Goal: Transaction & Acquisition: Purchase product/service

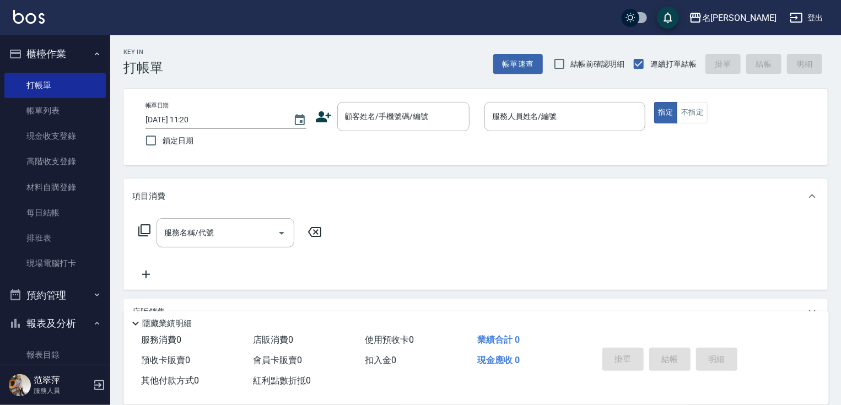
scroll to position [88, 0]
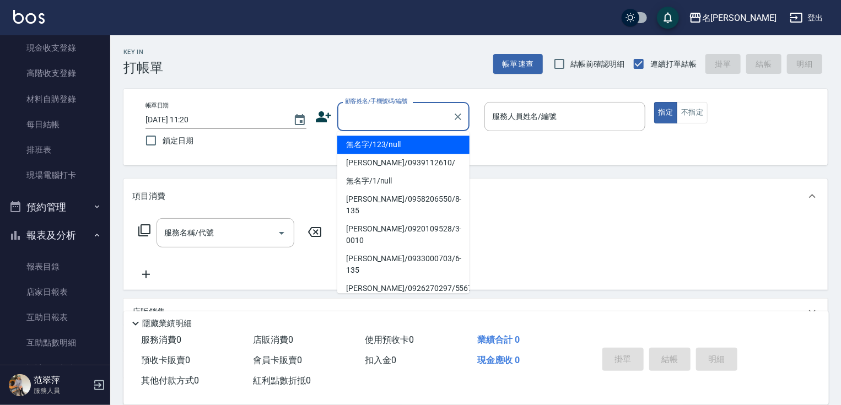
click at [380, 122] on input "顧客姓名/手機號碼/編號" at bounding box center [395, 116] width 106 height 19
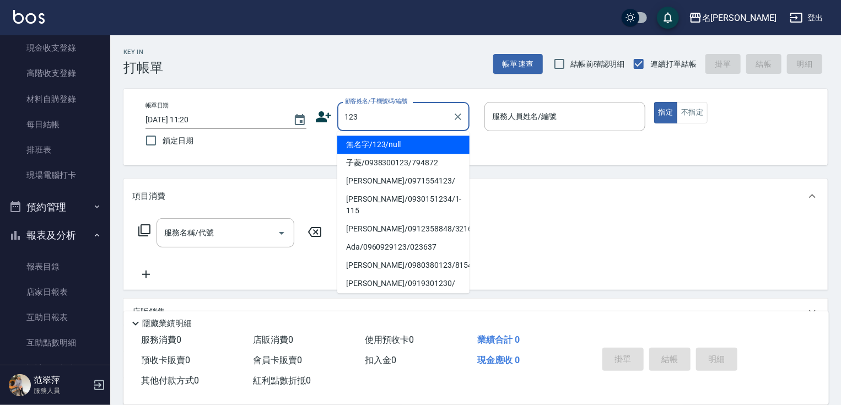
click at [407, 145] on li "無名字/123/null" at bounding box center [403, 145] width 132 height 18
type input "無名字/123/null"
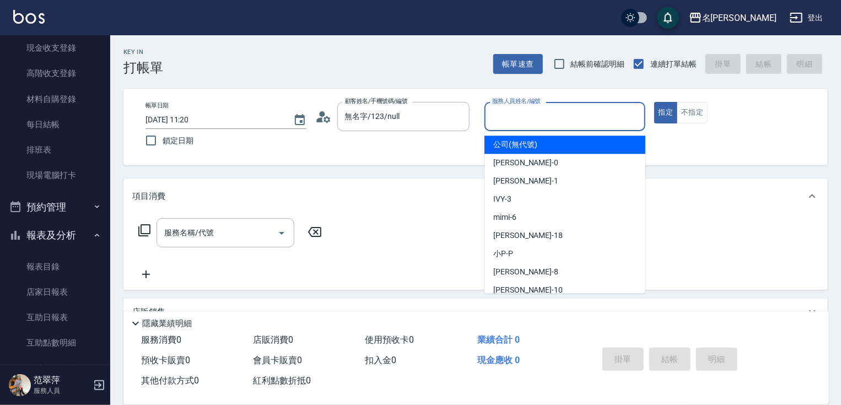
click at [507, 124] on input "服務人員姓名/編號" at bounding box center [564, 116] width 151 height 19
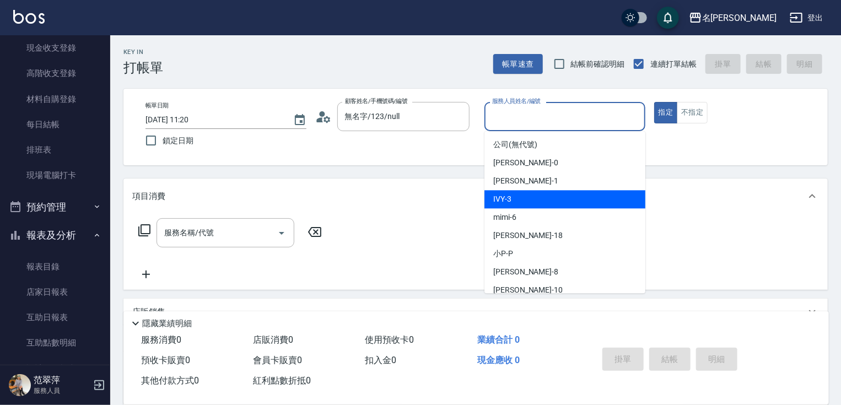
drag, startPoint x: 523, startPoint y: 199, endPoint x: 516, endPoint y: 196, distance: 8.2
click at [522, 198] on div "IVY -3" at bounding box center [564, 199] width 161 height 18
type input "IVY-3"
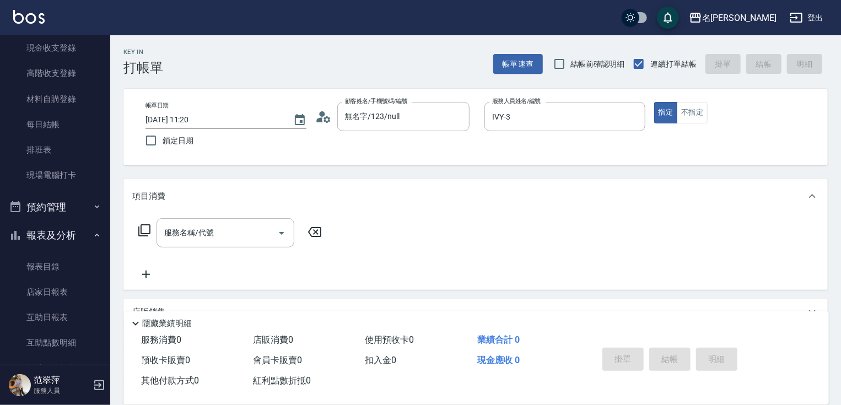
click at [146, 231] on icon at bounding box center [144, 230] width 13 height 13
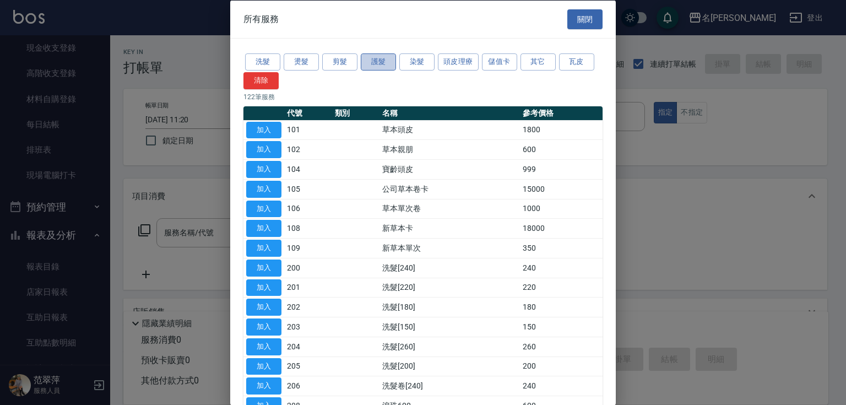
click at [383, 66] on button "護髮" at bounding box center [378, 61] width 35 height 17
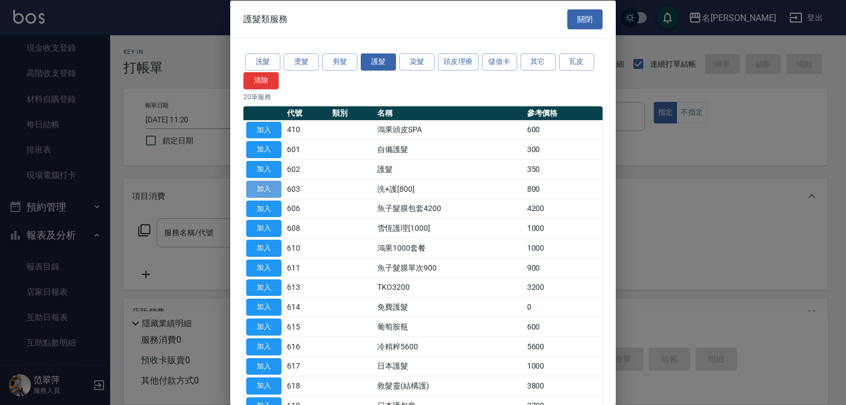
click at [259, 188] on button "加入" at bounding box center [263, 188] width 35 height 17
type input "洗+護[800](603)"
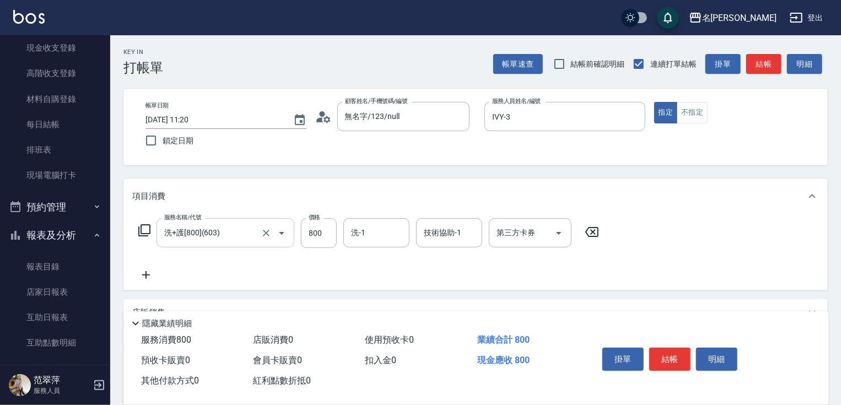
click at [286, 235] on icon "Open" at bounding box center [281, 232] width 13 height 13
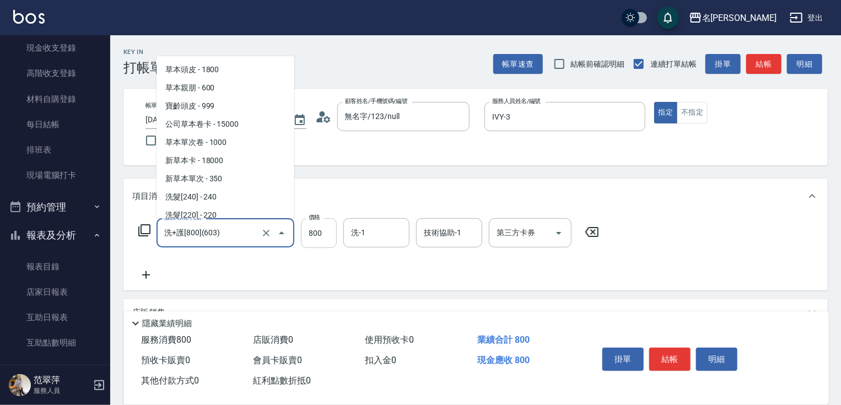
scroll to position [951, 0]
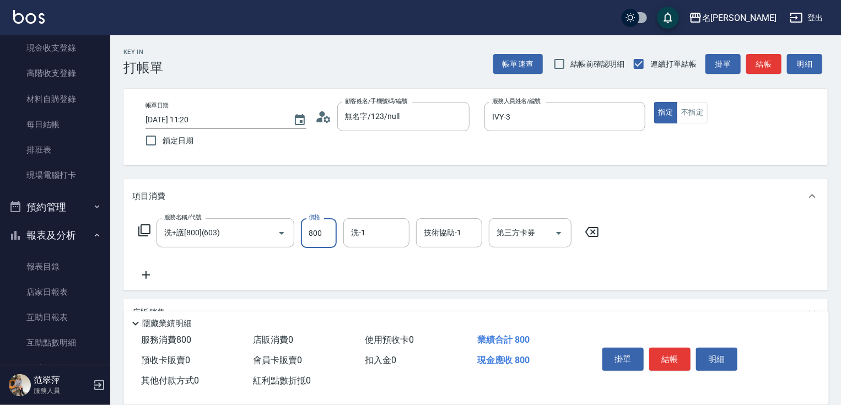
click at [309, 237] on input "800" at bounding box center [319, 233] width 36 height 30
type input "0"
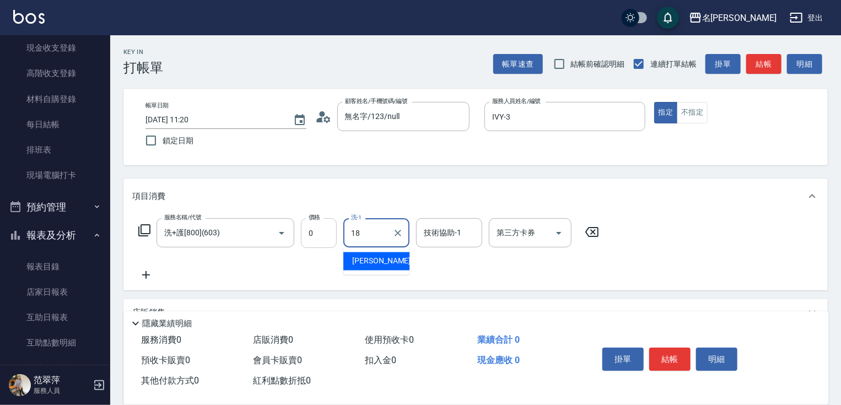
type input "[PERSON_NAME]-18"
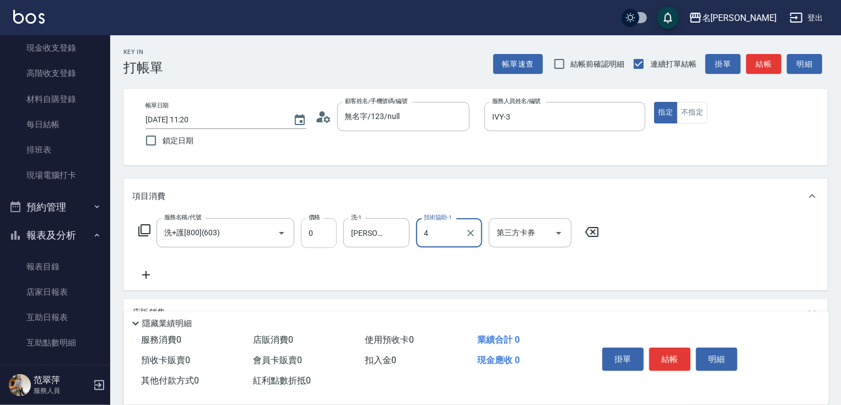
type input "4"
click at [450, 236] on div "技術協助-1 技術協助-1" at bounding box center [449, 232] width 66 height 29
type input "[PERSON_NAME]-18"
click at [673, 353] on button "結帳" at bounding box center [669, 359] width 41 height 23
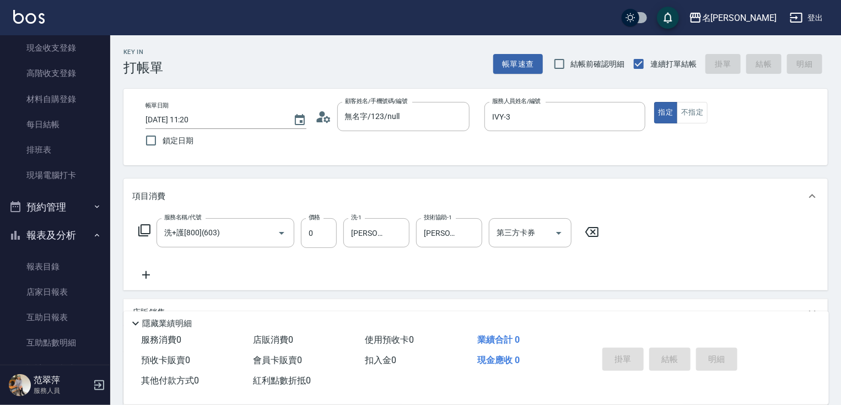
type input "[DATE] 15:59"
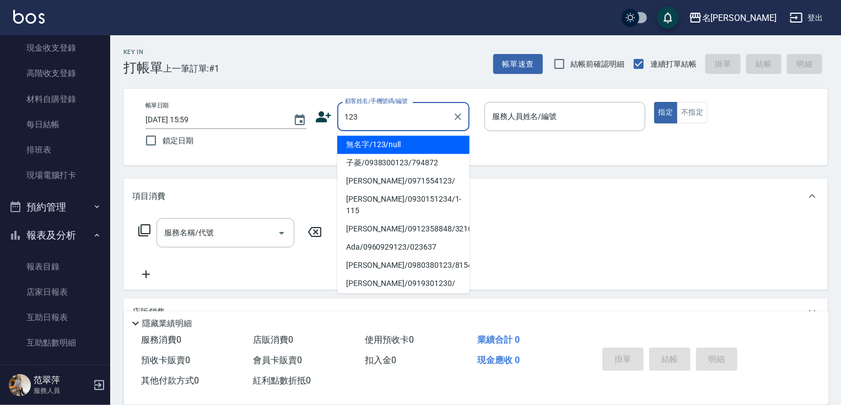
click at [390, 127] on div "123 顧客姓名/手機號碼/編號" at bounding box center [403, 116] width 132 height 29
click at [398, 144] on li "無名字/123/null" at bounding box center [403, 145] width 132 height 18
type input "無名字/123/null"
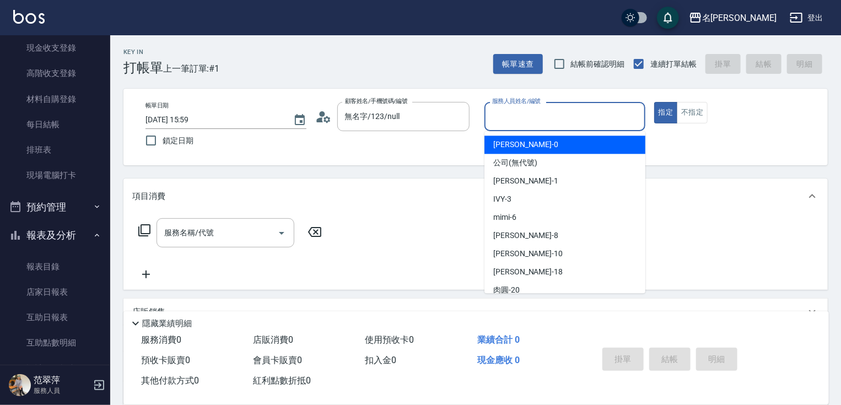
click at [507, 121] on input "服務人員姓名/編號" at bounding box center [564, 116] width 151 height 19
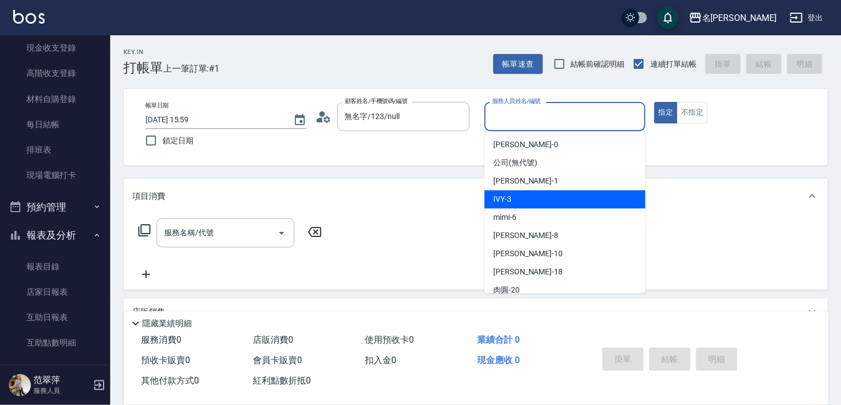
click at [510, 198] on span "IVY -3" at bounding box center [502, 199] width 18 height 12
type input "IVY-3"
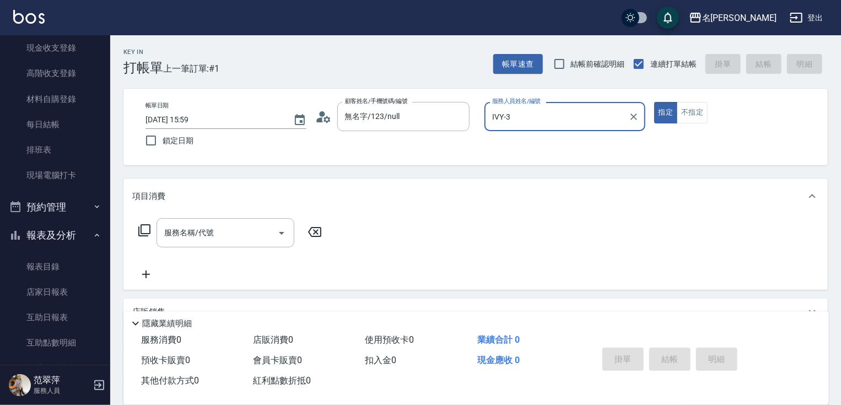
click at [188, 237] on div "服務名稱/代號 服務名稱/代號" at bounding box center [225, 232] width 138 height 29
click at [142, 227] on icon at bounding box center [144, 230] width 13 height 13
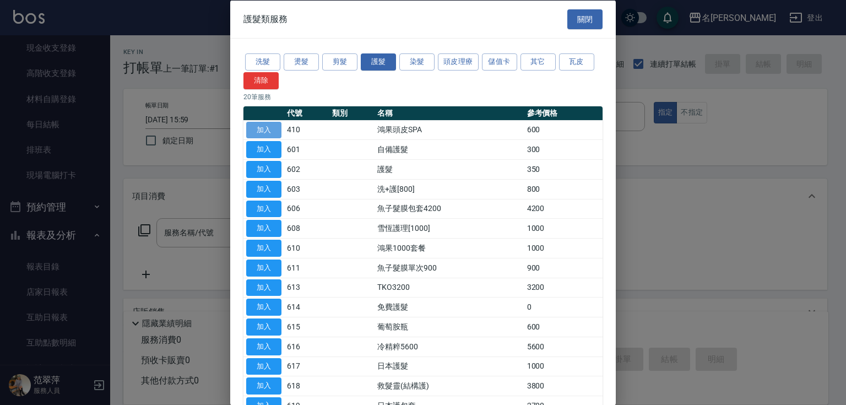
click at [267, 126] on button "加入" at bounding box center [263, 129] width 35 height 17
type input "鴻果頭皮SPA(410)"
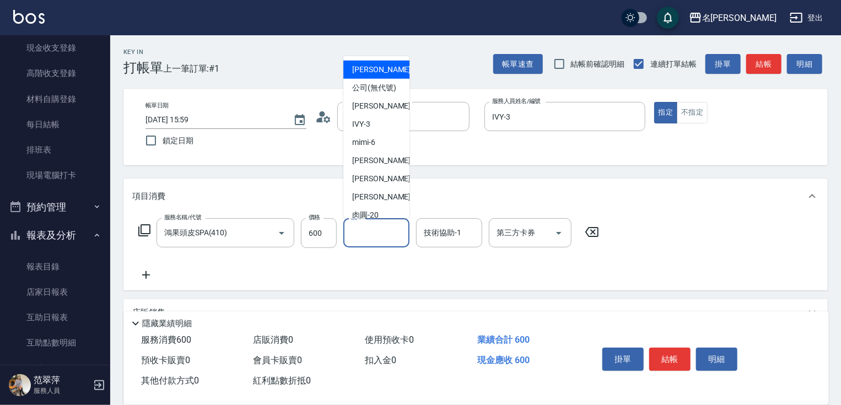
click at [374, 225] on input "洗-1" at bounding box center [376, 232] width 56 height 19
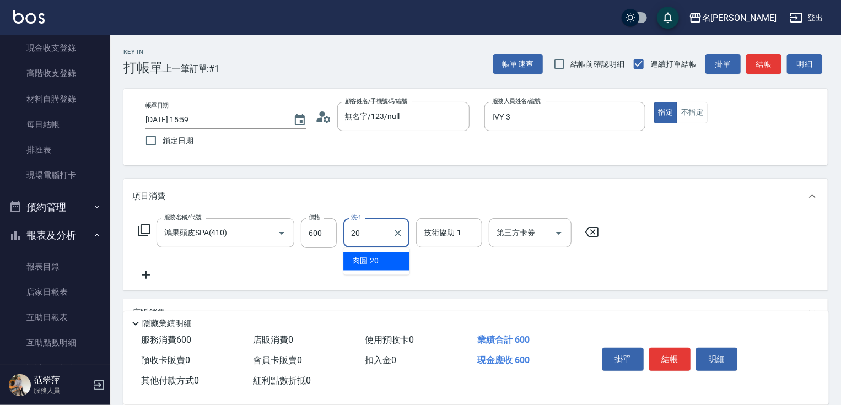
type input "肉圓-20"
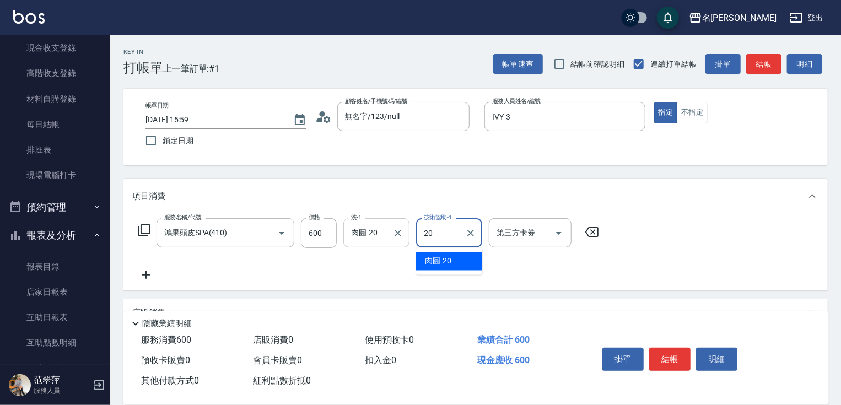
type input "肉圓-20"
click at [134, 272] on icon at bounding box center [146, 274] width 28 height 13
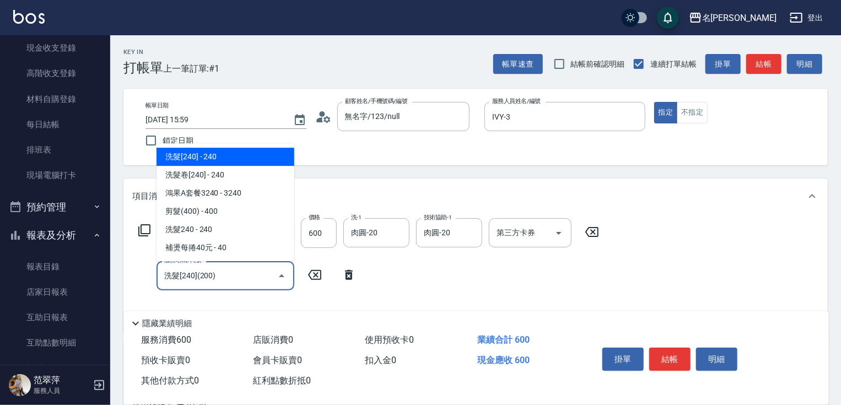
type input "洗髮[240](200)"
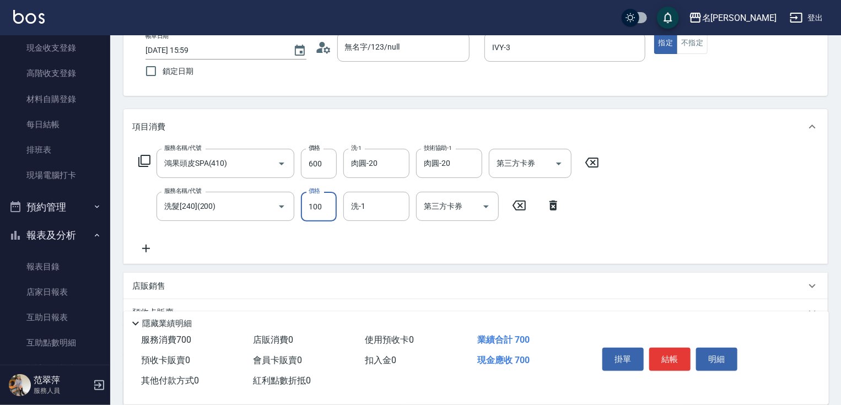
scroll to position [127, 0]
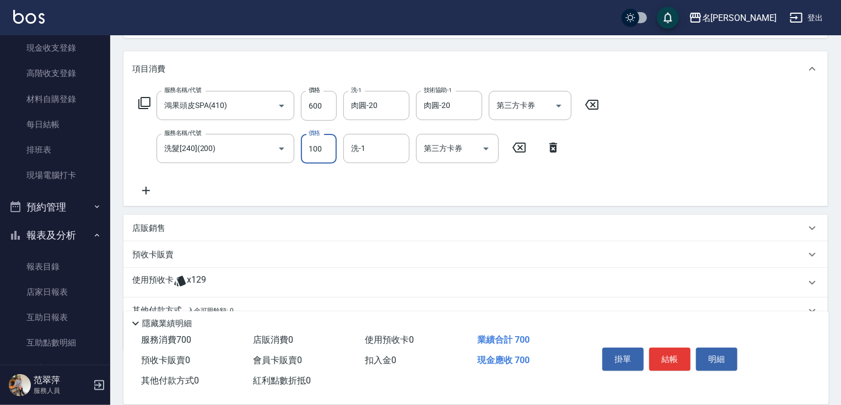
type input "100"
drag, startPoint x: 143, startPoint y: 190, endPoint x: 142, endPoint y: 137, distance: 52.9
click at [143, 187] on icon at bounding box center [146, 190] width 28 height 13
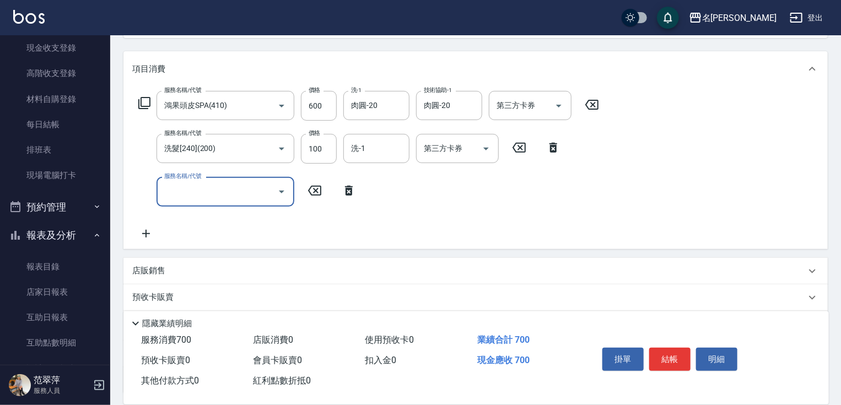
click at [144, 98] on icon at bounding box center [144, 103] width 12 height 12
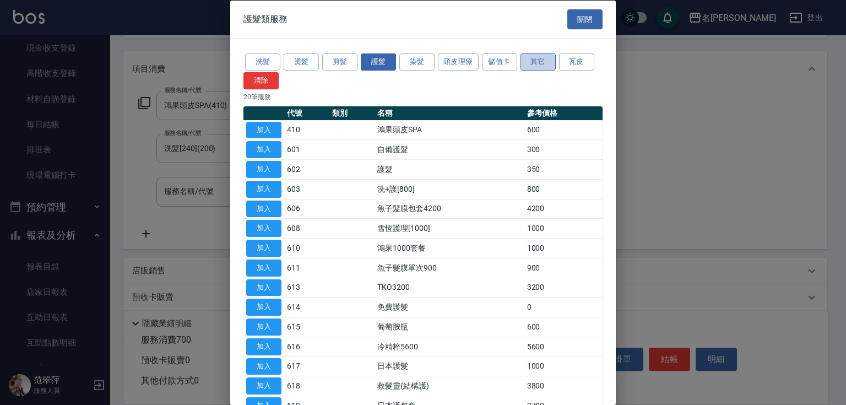
click at [547, 59] on button "其它" at bounding box center [538, 61] width 35 height 17
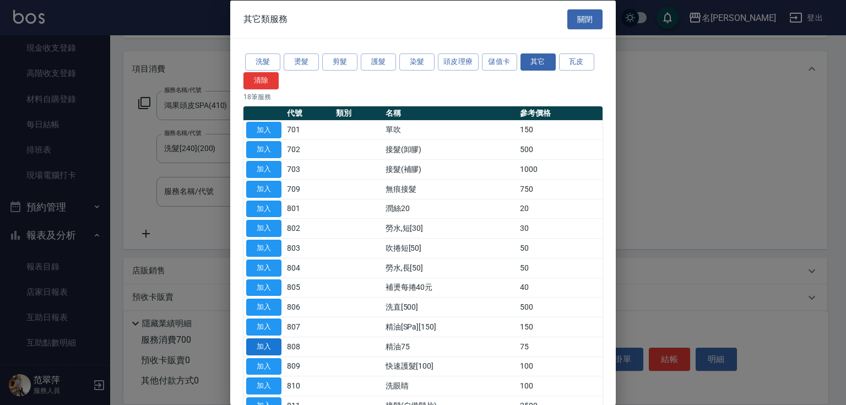
click at [260, 344] on button "加入" at bounding box center [263, 346] width 35 height 17
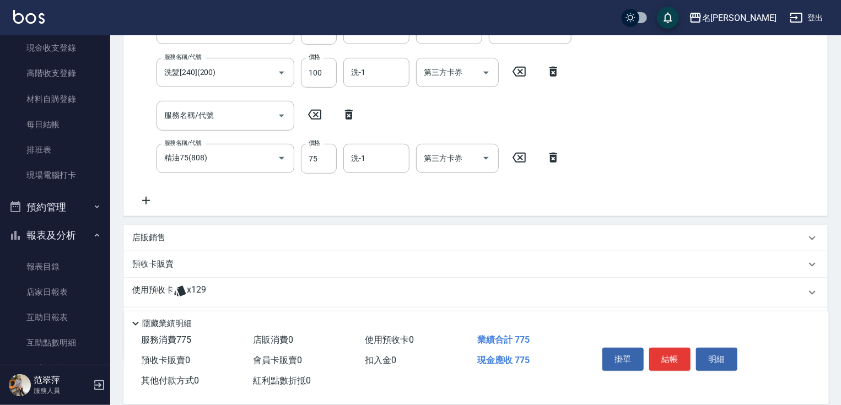
scroll to position [215, 0]
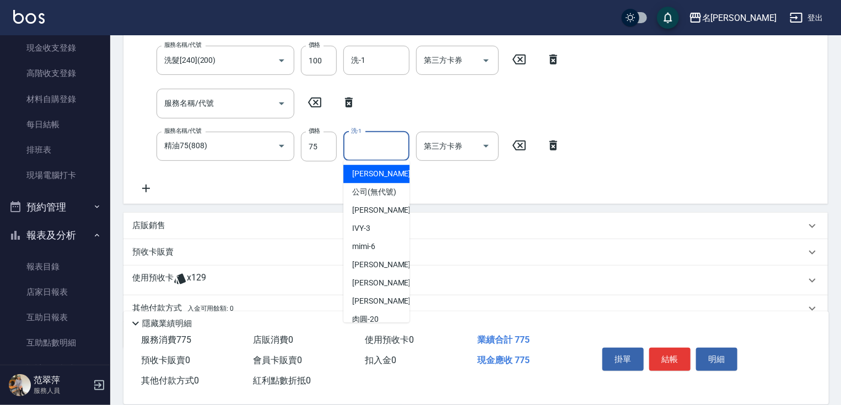
click at [359, 149] on input "洗-1" at bounding box center [376, 146] width 56 height 19
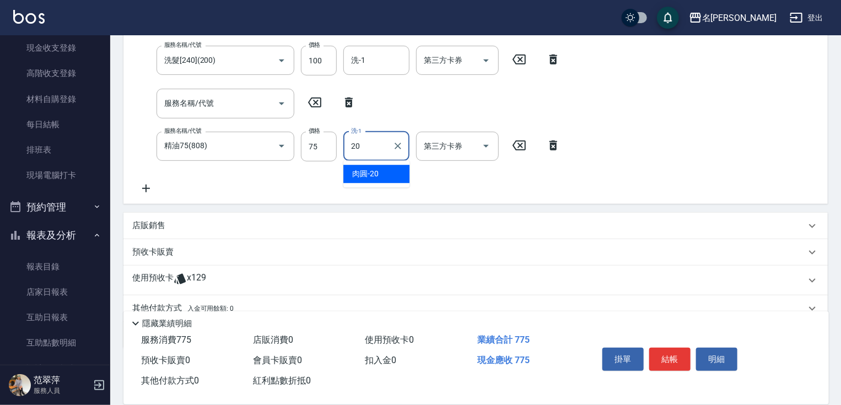
type input "肉圓-20"
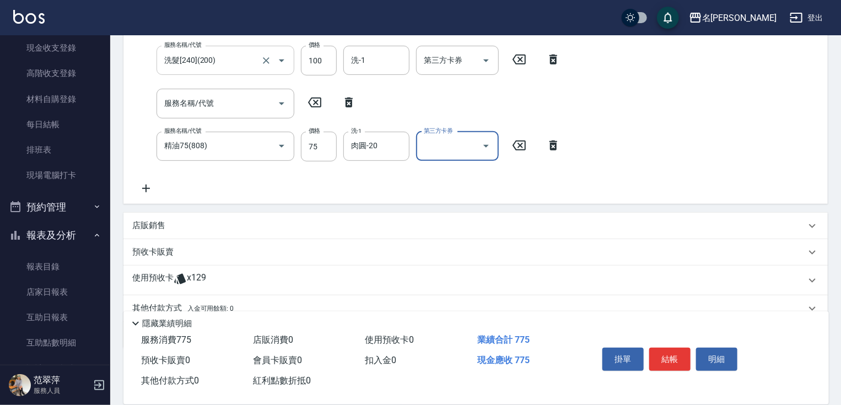
drag, startPoint x: 170, startPoint y: 59, endPoint x: 163, endPoint y: 63, distance: 7.4
click at [167, 61] on input "洗髮[240](200)" at bounding box center [209, 60] width 97 height 19
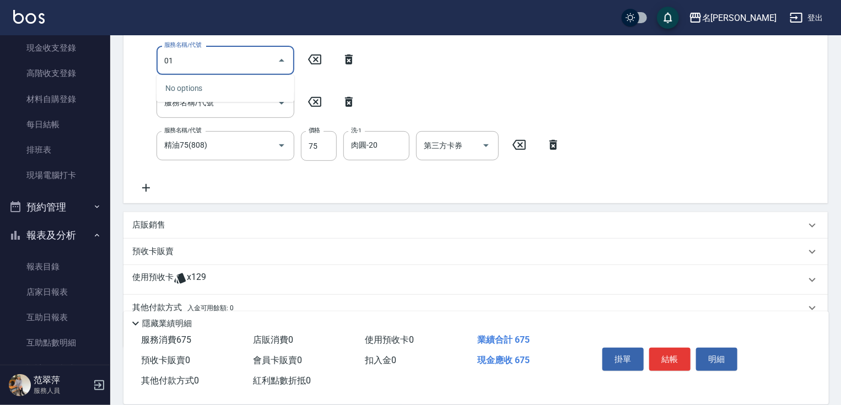
type input "0"
type input "剪髮(400)(401)"
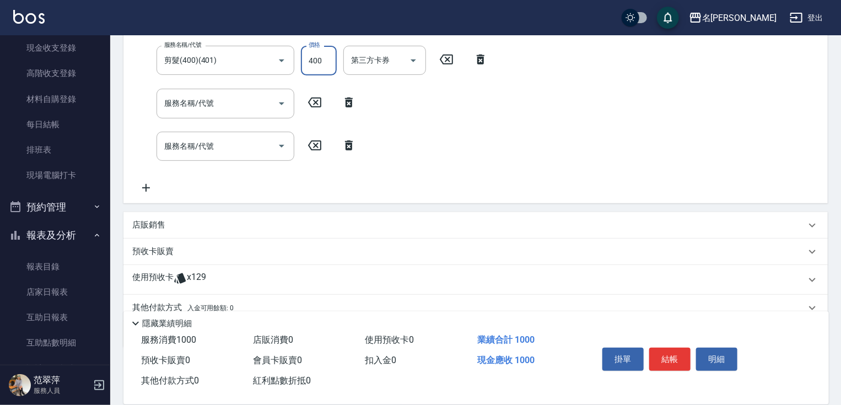
click at [310, 61] on input "400" at bounding box center [319, 61] width 36 height 30
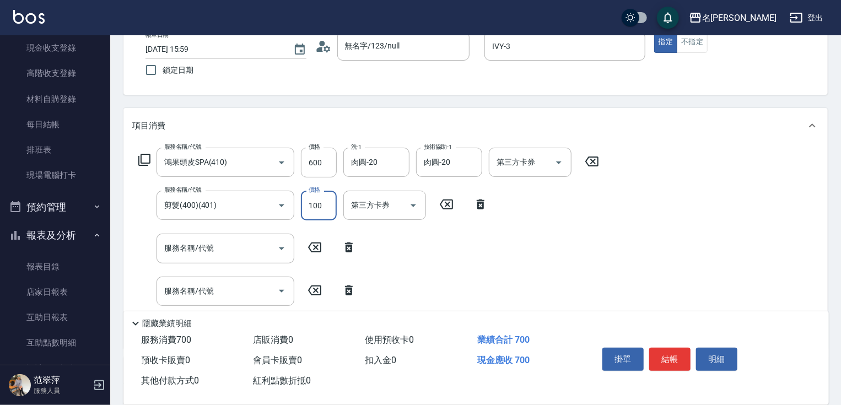
scroll to position [75, 0]
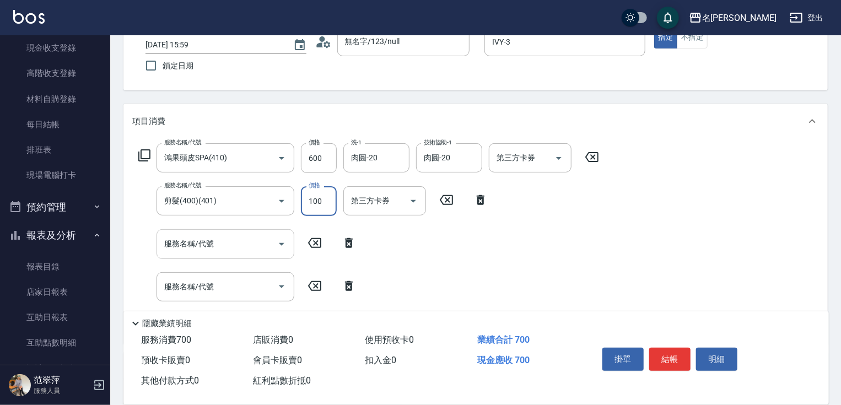
type input "100"
click at [247, 244] on input "服務名稱/代號" at bounding box center [216, 243] width 111 height 19
click at [137, 157] on div "服務名稱/代號 鴻果頭皮SPA(410) 服務名稱/代號 價格 600 價格 洗-1 肉圓-20 洗-1 技術協助-1 肉圓-20 技術協助-1 第三方卡券 …" at bounding box center [368, 158] width 473 height 30
click at [196, 242] on input "服務名稱/代號" at bounding box center [216, 243] width 111 height 19
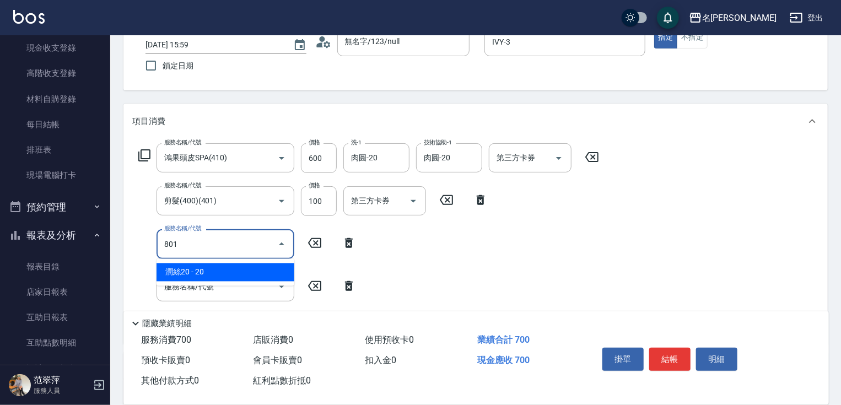
type input "潤絲20(801)"
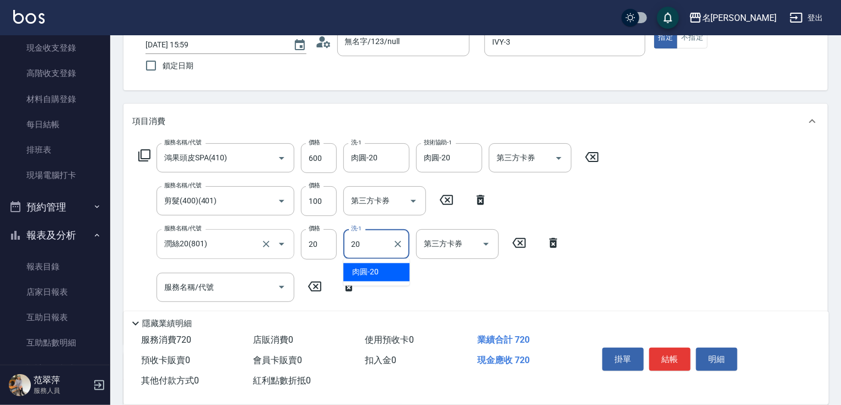
type input "肉圓-20"
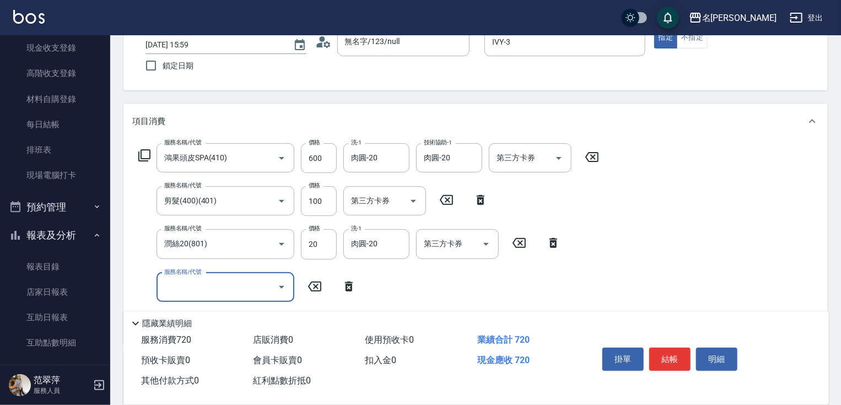
click at [212, 285] on input "服務名稱/代號" at bounding box center [216, 287] width 111 height 19
click at [145, 153] on icon at bounding box center [144, 155] width 13 height 13
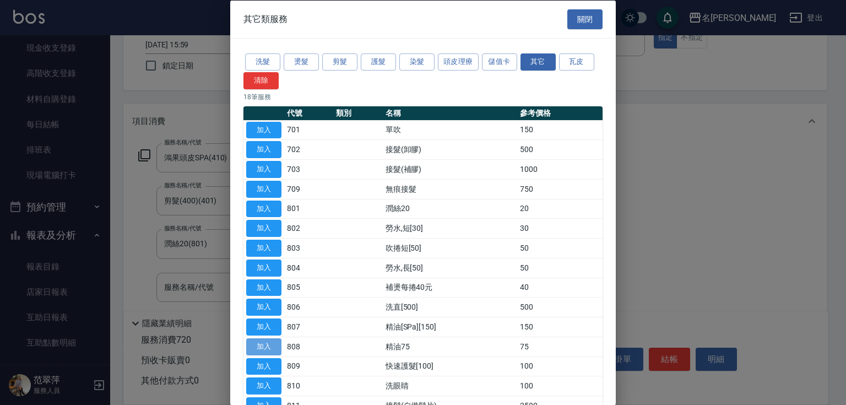
click at [265, 343] on button "加入" at bounding box center [263, 346] width 35 height 17
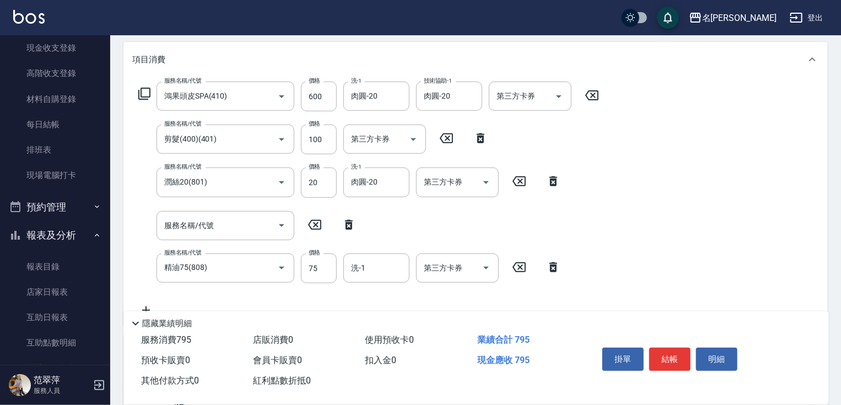
scroll to position [244, 0]
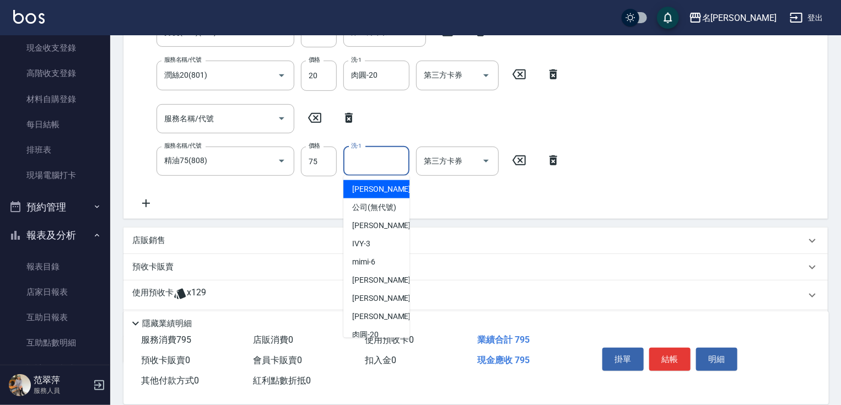
click at [370, 161] on input "洗-1" at bounding box center [376, 161] width 56 height 19
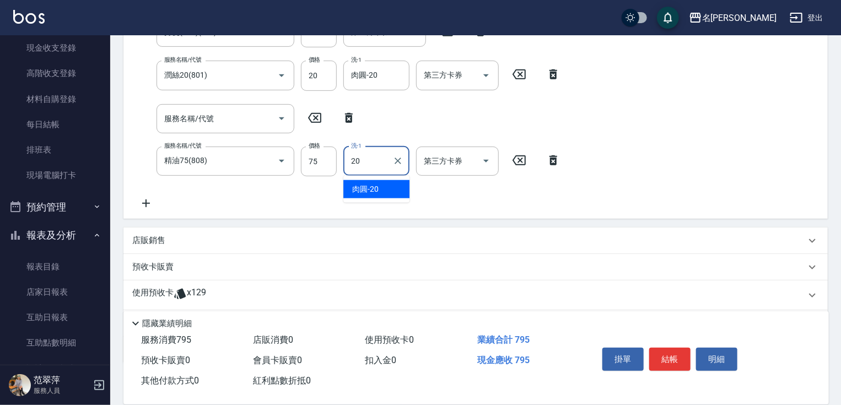
type input "肉圓-20"
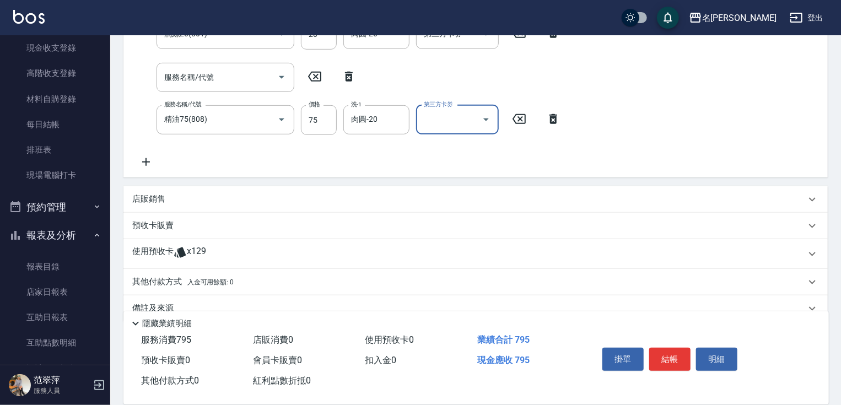
scroll to position [288, 0]
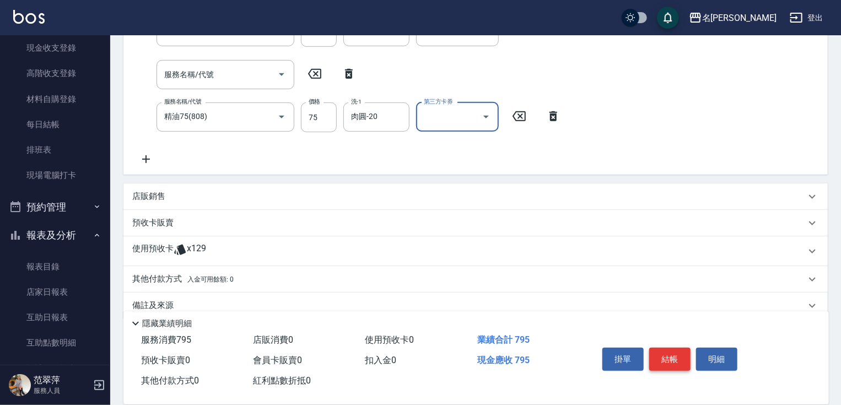
click at [672, 356] on button "結帳" at bounding box center [669, 359] width 41 height 23
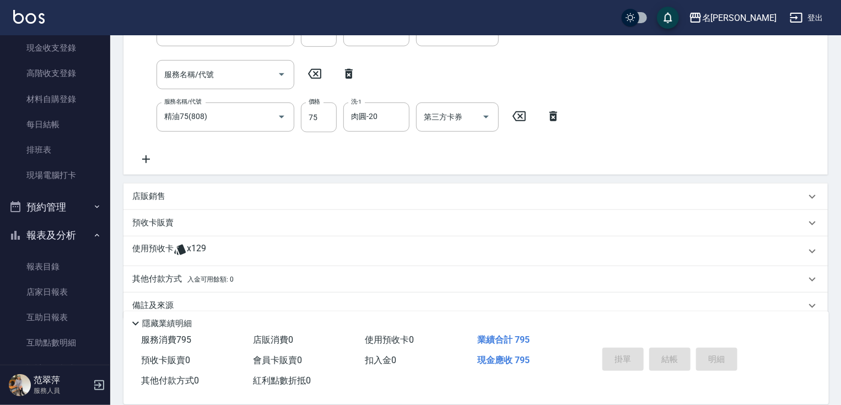
type input "[DATE] 16:00"
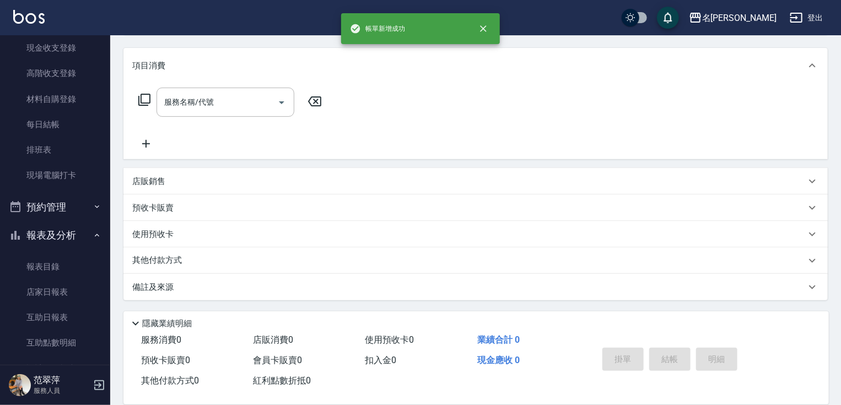
scroll to position [0, 0]
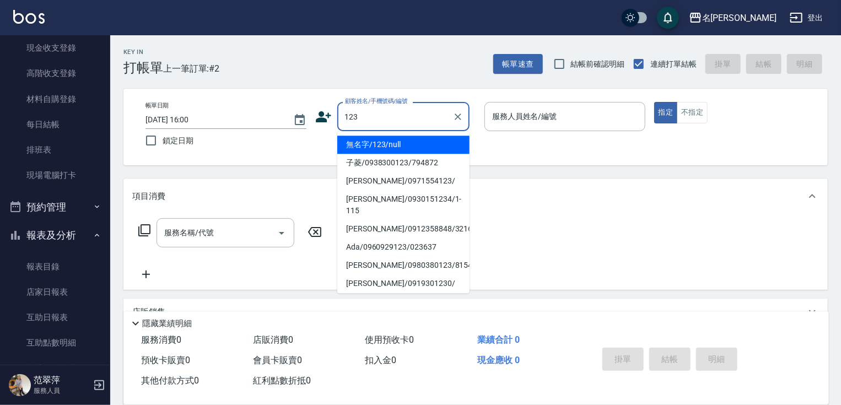
click at [412, 143] on li "無名字/123/null" at bounding box center [403, 145] width 132 height 18
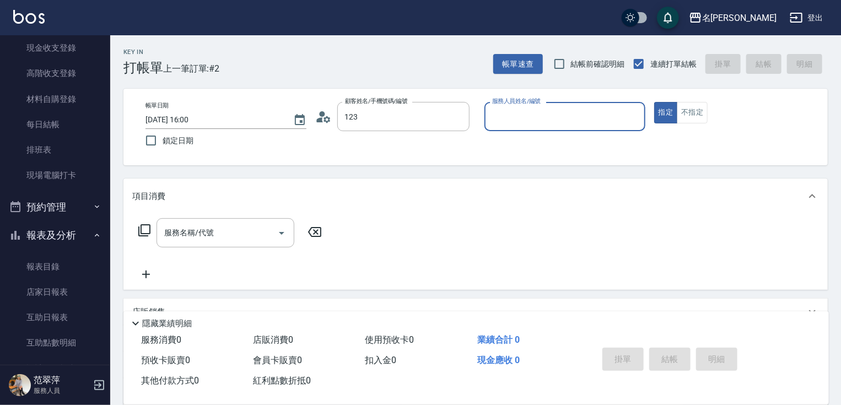
type input "無名字/123/null"
click at [545, 120] on input "服務人員姓名/編號" at bounding box center [564, 116] width 151 height 19
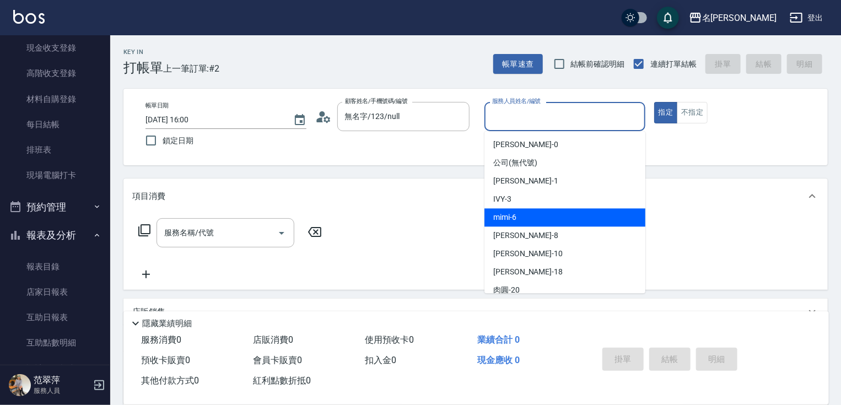
click at [531, 214] on div "mimi -6" at bounding box center [564, 217] width 161 height 18
type input "mimi-6"
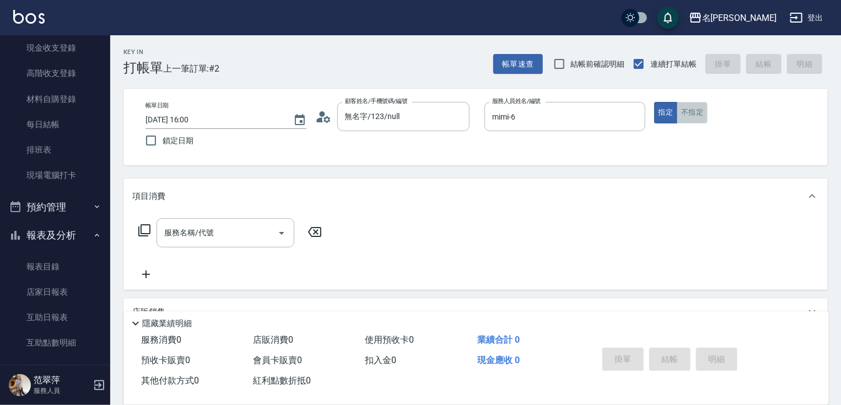
click at [699, 108] on button "不指定" at bounding box center [692, 112] width 31 height 21
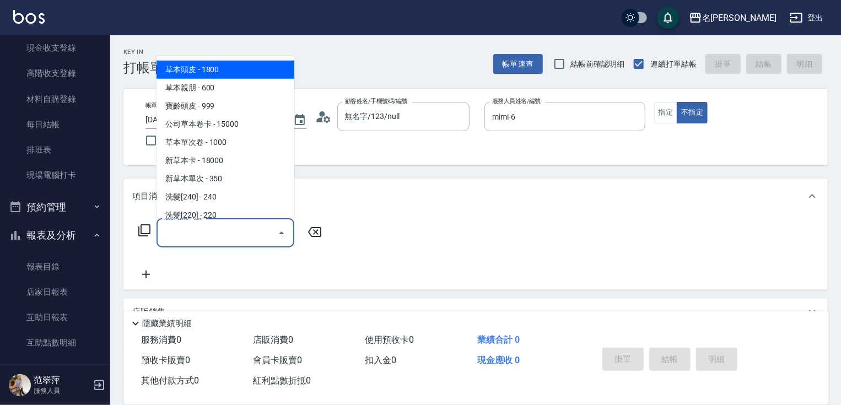
click at [232, 227] on input "服務名稱/代號" at bounding box center [216, 232] width 111 height 19
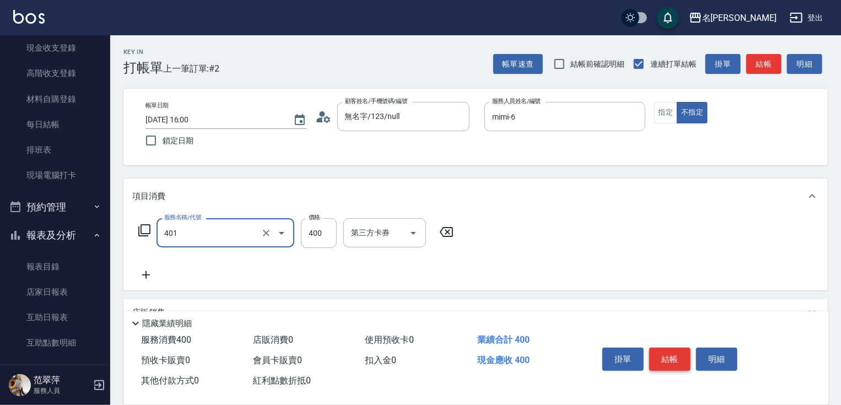
type input "剪髮(400)(401)"
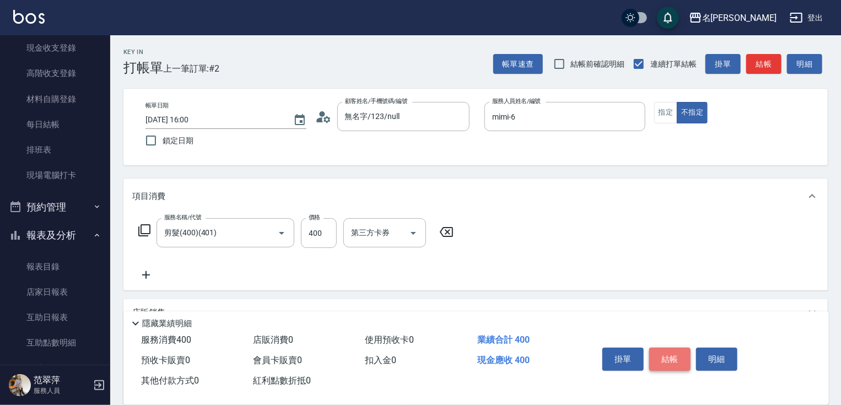
click at [674, 354] on button "結帳" at bounding box center [669, 359] width 41 height 23
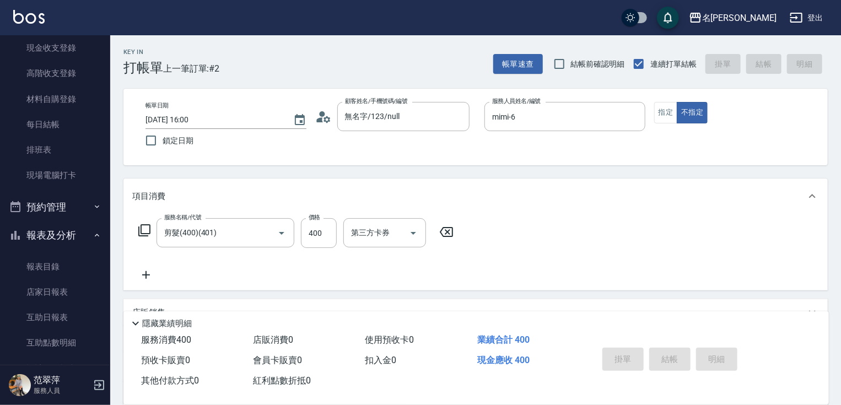
type input "[DATE] 16:01"
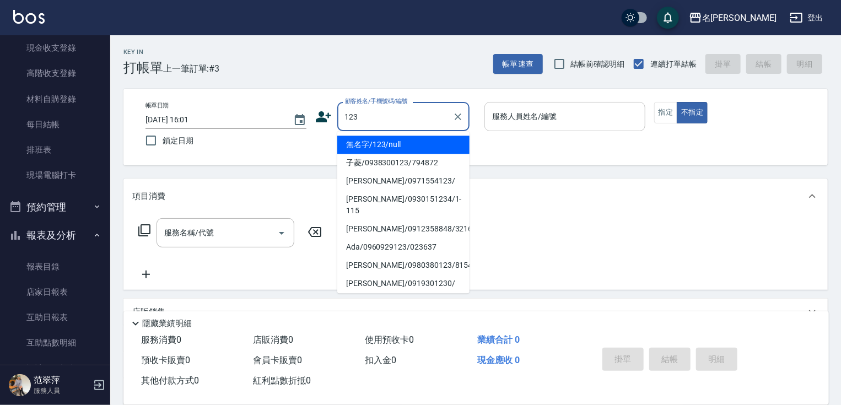
drag, startPoint x: 425, startPoint y: 145, endPoint x: 527, endPoint y: 106, distance: 108.9
click at [429, 142] on li "無名字/123/null" at bounding box center [403, 145] width 132 height 18
type input "無名字/123/null"
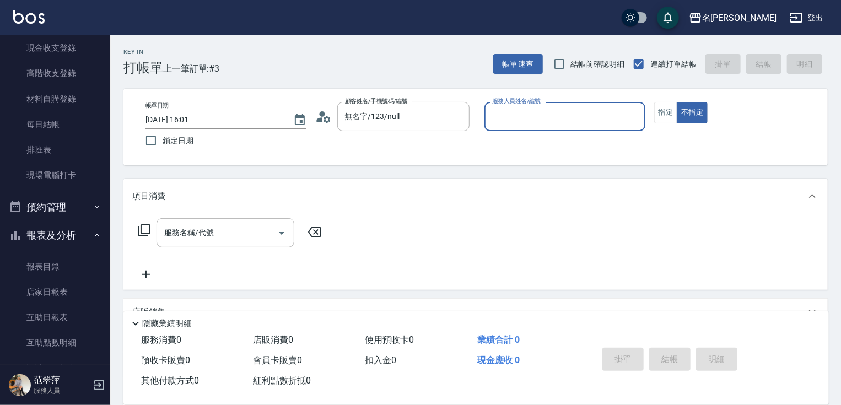
drag, startPoint x: 530, startPoint y: 104, endPoint x: 531, endPoint y: 120, distance: 15.5
click at [531, 107] on div "服務人員姓名/編號 服務人員姓名/編號" at bounding box center [564, 116] width 161 height 29
click at [522, 104] on label "服務人員姓名/編號" at bounding box center [516, 101] width 48 height 8
click at [522, 107] on input "服務人員姓名/編號" at bounding box center [564, 116] width 151 height 19
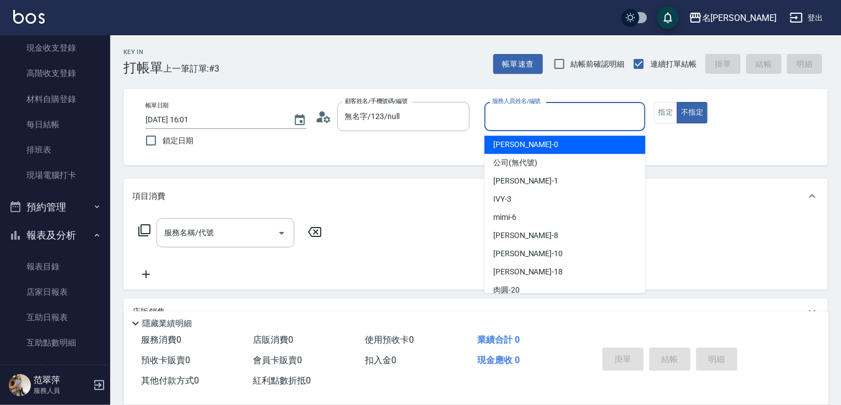
drag, startPoint x: 513, startPoint y: 111, endPoint x: 518, endPoint y: 162, distance: 50.9
click at [513, 113] on input "服務人員姓名/編號" at bounding box center [564, 116] width 151 height 19
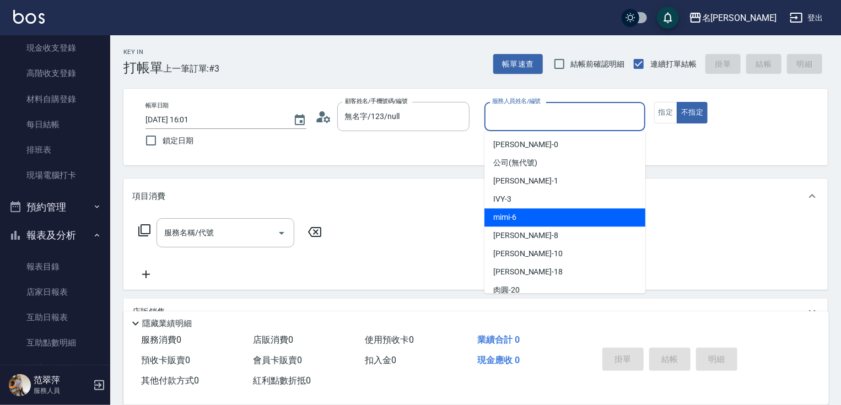
drag, startPoint x: 520, startPoint y: 216, endPoint x: 609, endPoint y: 165, distance: 102.4
click at [521, 216] on div "mimi -6" at bounding box center [564, 217] width 161 height 18
type input "mimi-6"
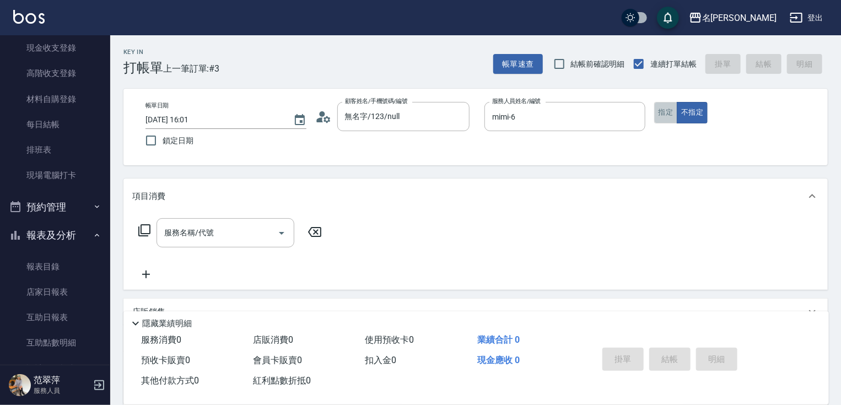
click at [668, 117] on button "指定" at bounding box center [666, 112] width 24 height 21
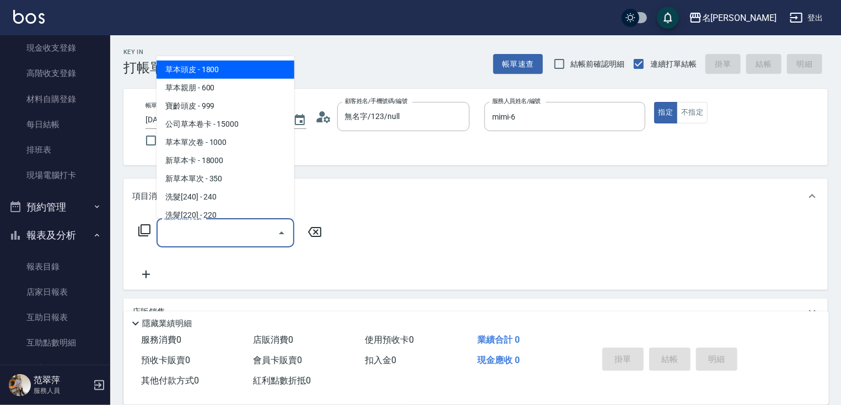
click at [235, 226] on input "服務名稱/代號" at bounding box center [216, 232] width 111 height 19
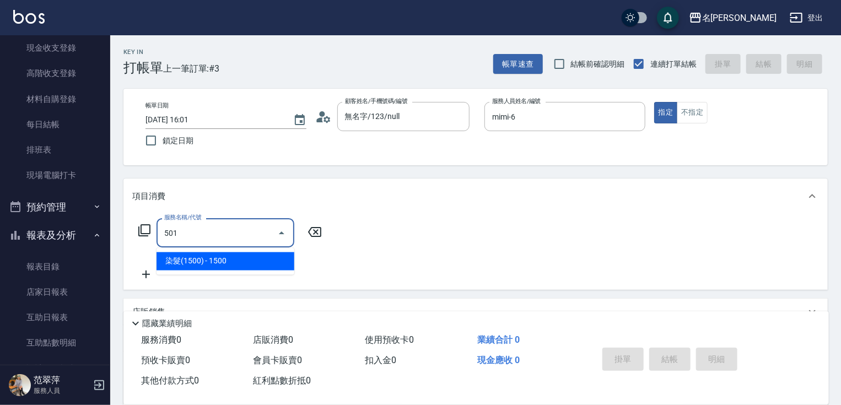
type input "染髮(1500)(501)"
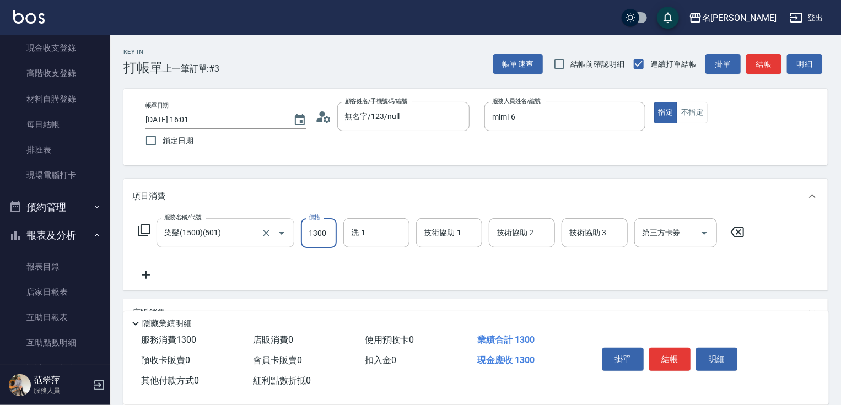
type input "1300"
type input "[PERSON_NAME]-18"
type input "6"
type input "."
type input "mimi-6"
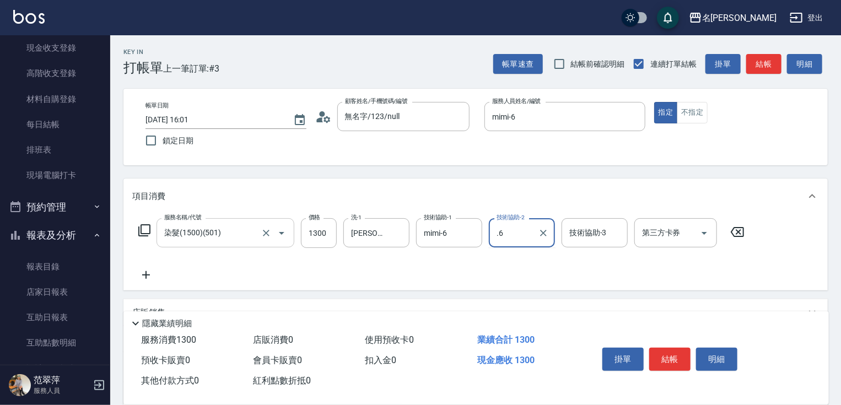
type input ".6"
click at [513, 231] on div "技術協助-2 技術協助-2" at bounding box center [522, 232] width 66 height 29
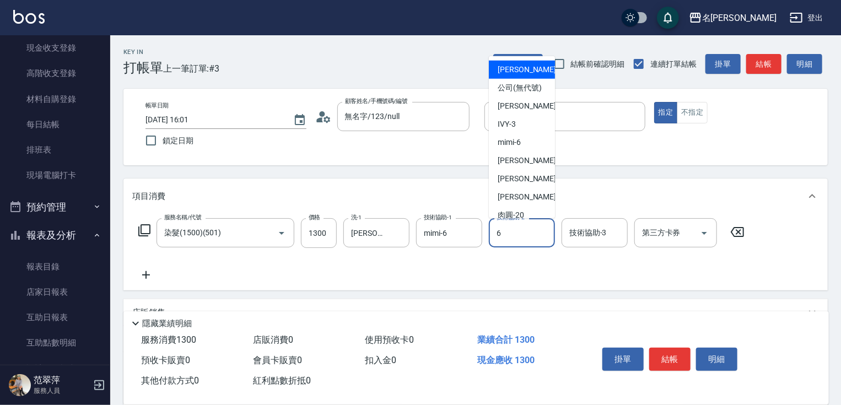
type input "mimi-6"
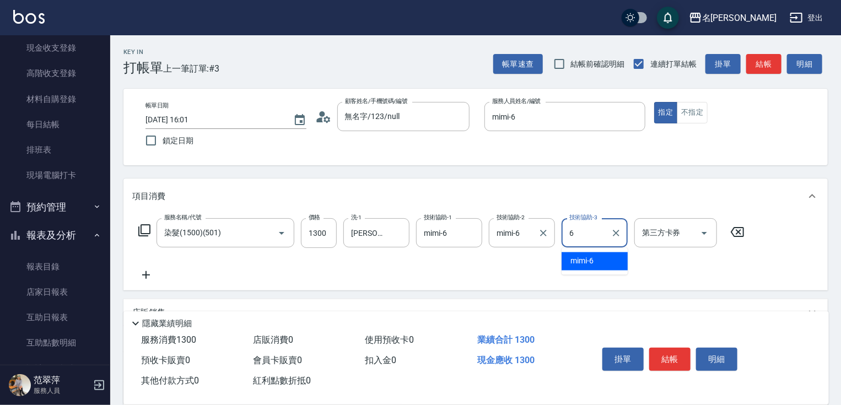
type input "mimi-6"
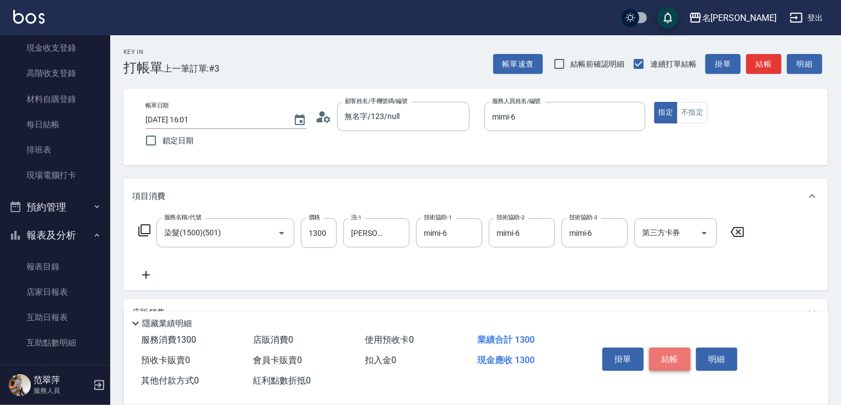
click at [672, 350] on button "結帳" at bounding box center [669, 359] width 41 height 23
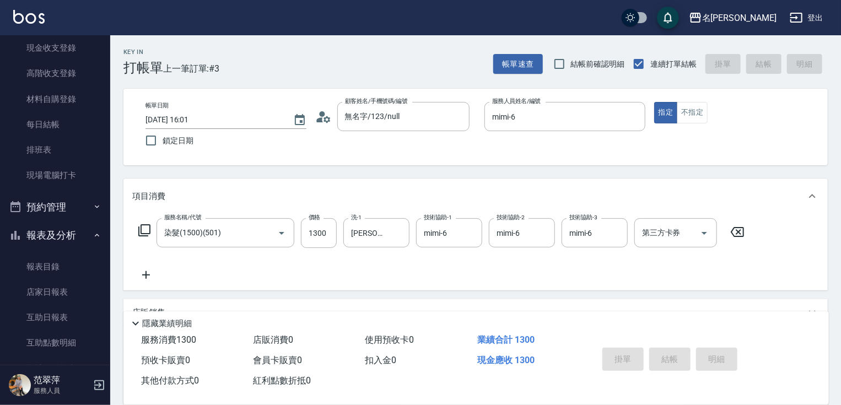
type input "[DATE] 16:02"
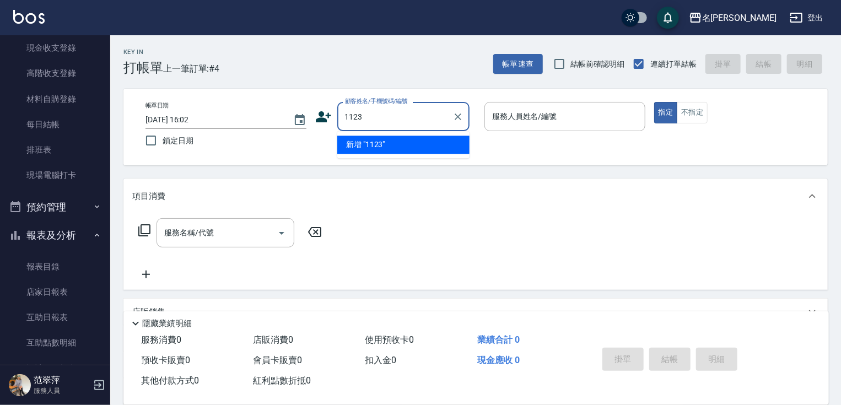
click at [348, 115] on input "1123" at bounding box center [395, 116] width 106 height 19
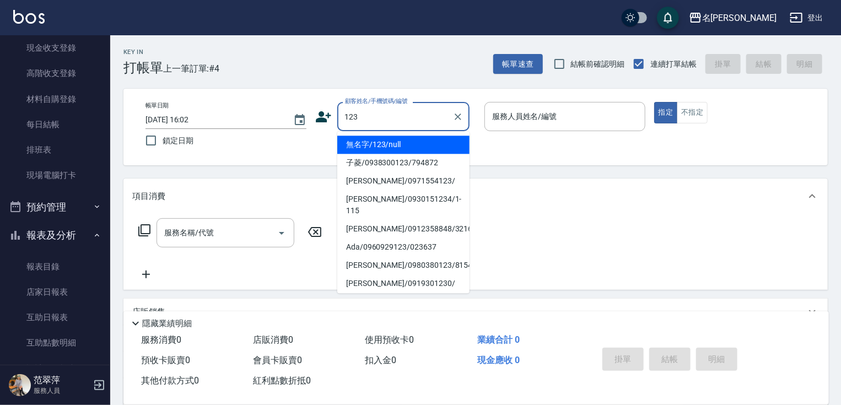
click at [405, 144] on li "無名字/123/null" at bounding box center [403, 145] width 132 height 18
type input "無名字/123/null"
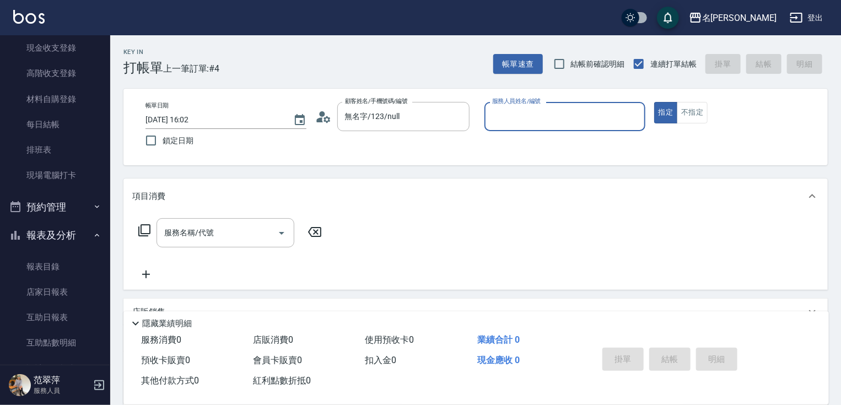
click at [511, 118] on input "服務人員姓名/編號" at bounding box center [564, 116] width 151 height 19
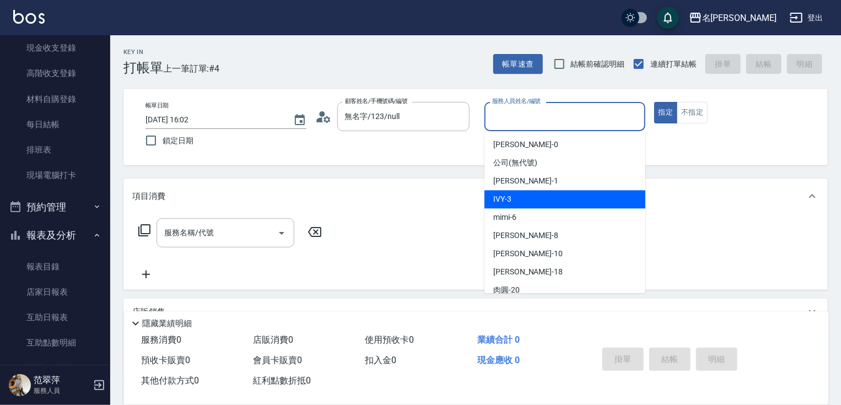
click at [529, 196] on div "IVY -3" at bounding box center [564, 199] width 161 height 18
type input "IVY-3"
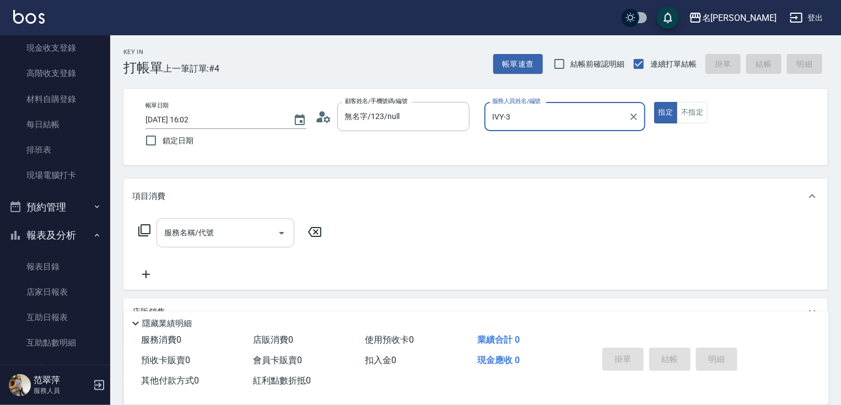
click at [216, 220] on div "服務名稱/代號" at bounding box center [225, 232] width 138 height 29
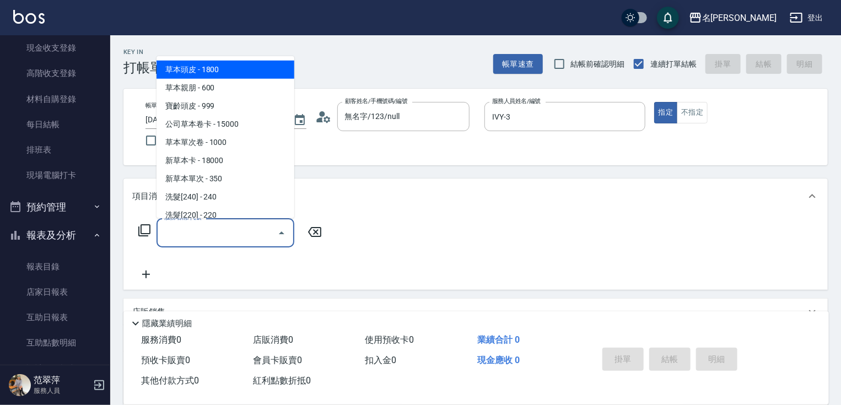
type input "6"
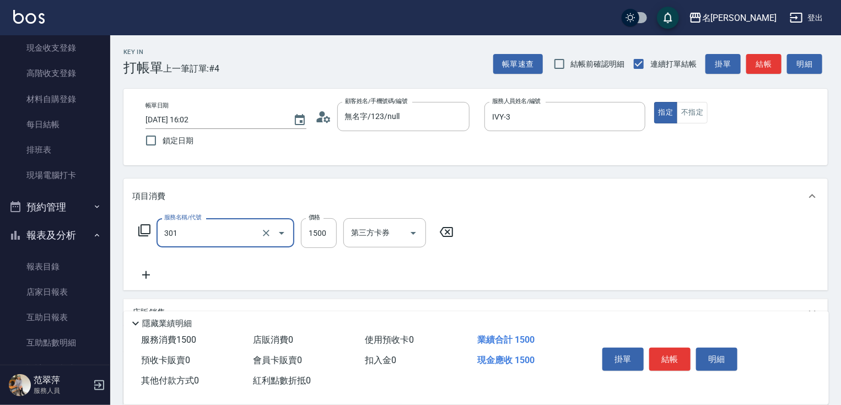
type input "燙髮(1500)(301)"
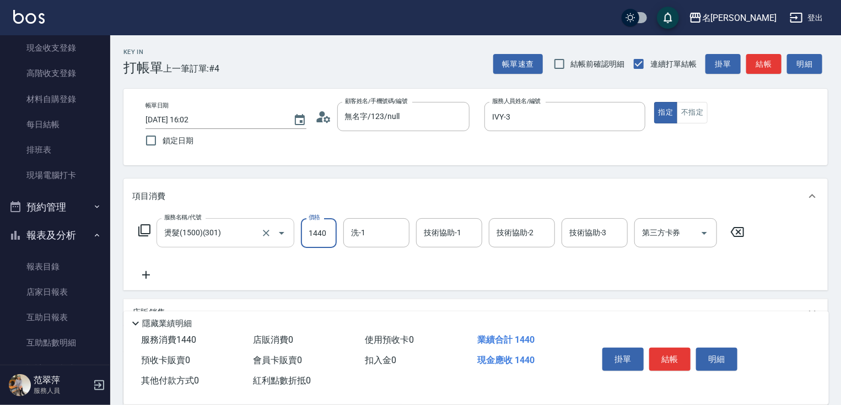
type input "1440"
type input "IVY-3"
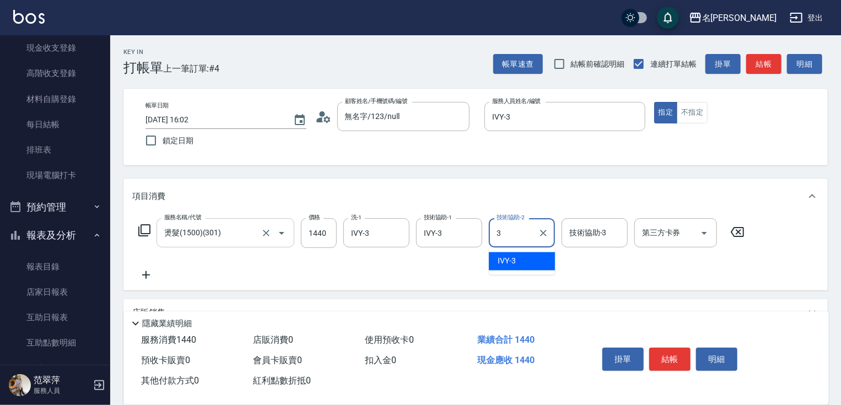
type input "IVY-3"
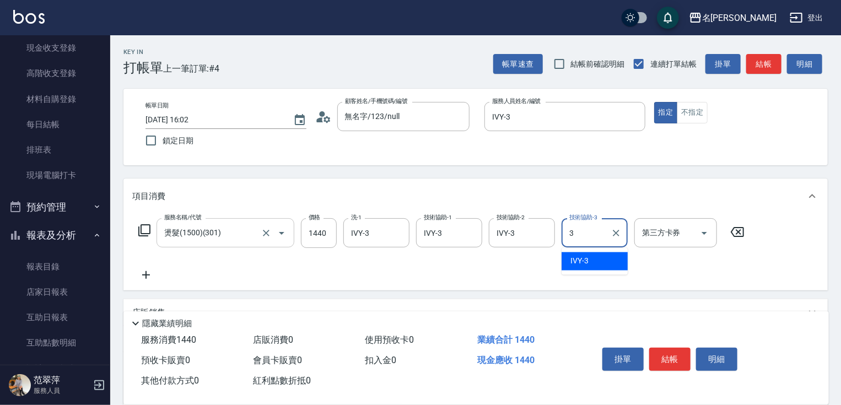
type input "IVY-3"
drag, startPoint x: 144, startPoint y: 274, endPoint x: 148, endPoint y: 230, distance: 43.7
click at [144, 269] on icon at bounding box center [146, 274] width 28 height 13
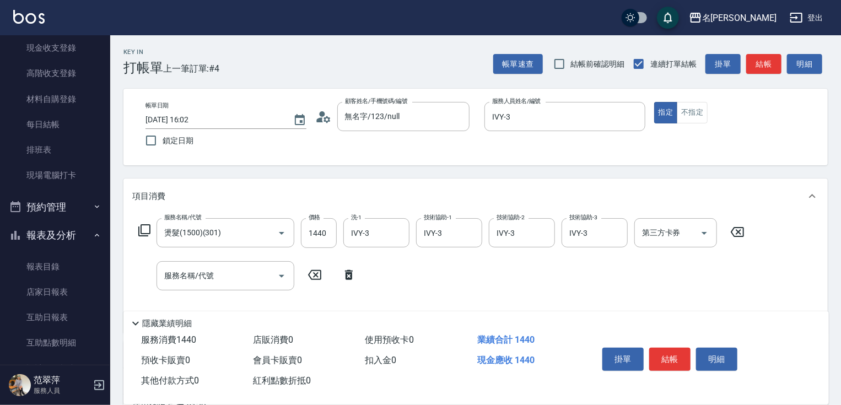
click at [148, 227] on icon at bounding box center [144, 230] width 13 height 13
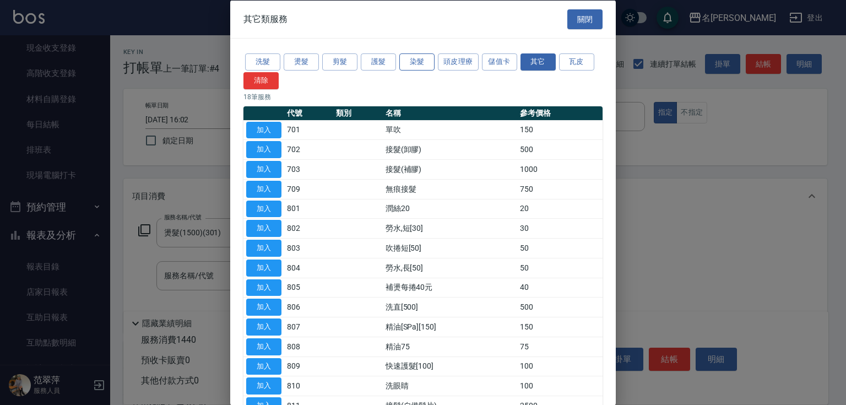
click at [407, 64] on button "染髮" at bounding box center [416, 61] width 35 height 17
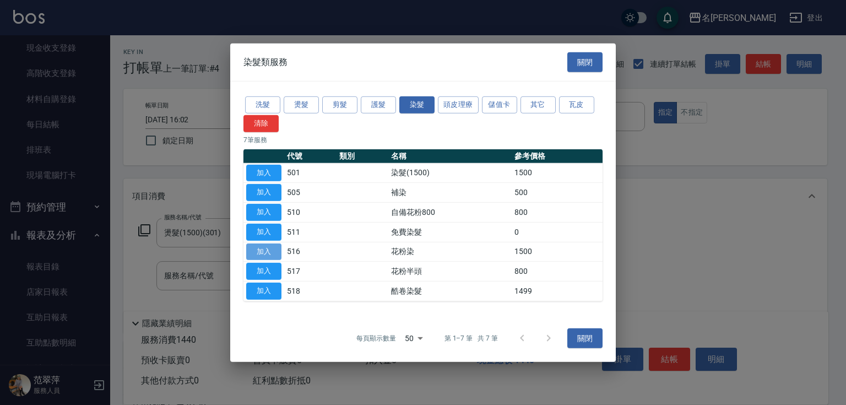
click at [272, 246] on button "加入" at bounding box center [263, 251] width 35 height 17
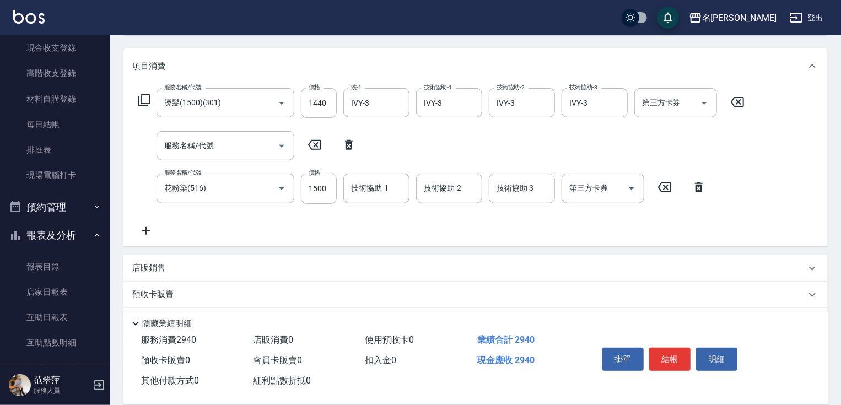
scroll to position [145, 0]
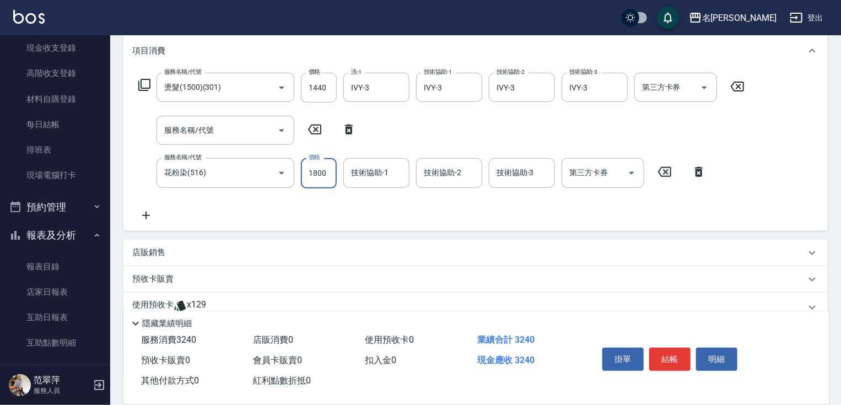
type input "1800"
type input "IVY-3"
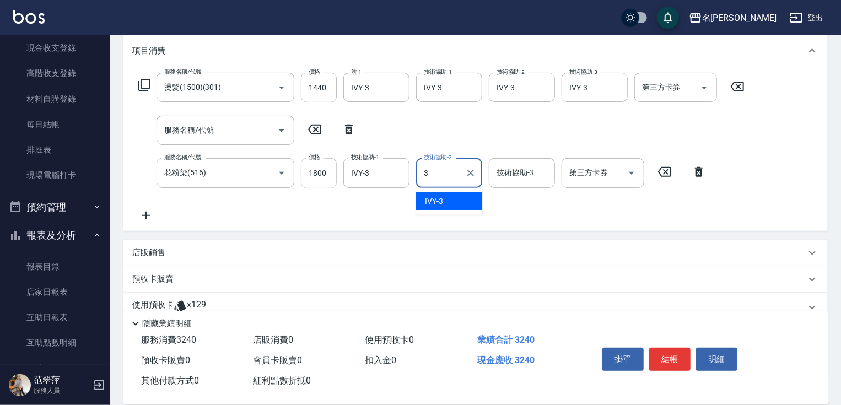
type input "IVY-3"
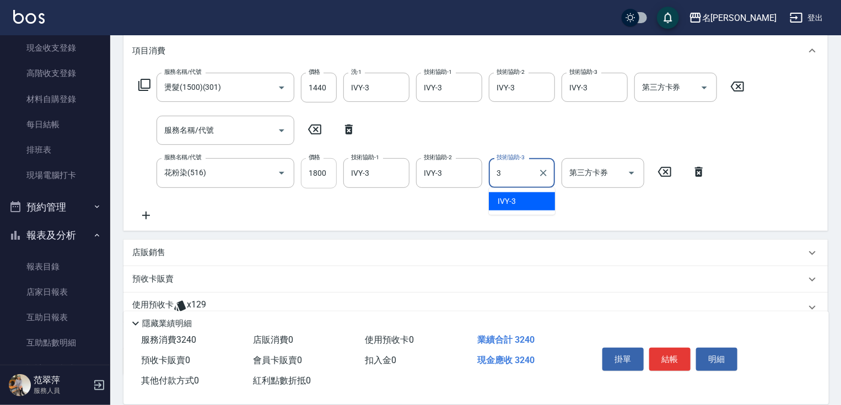
type input "IVY-3"
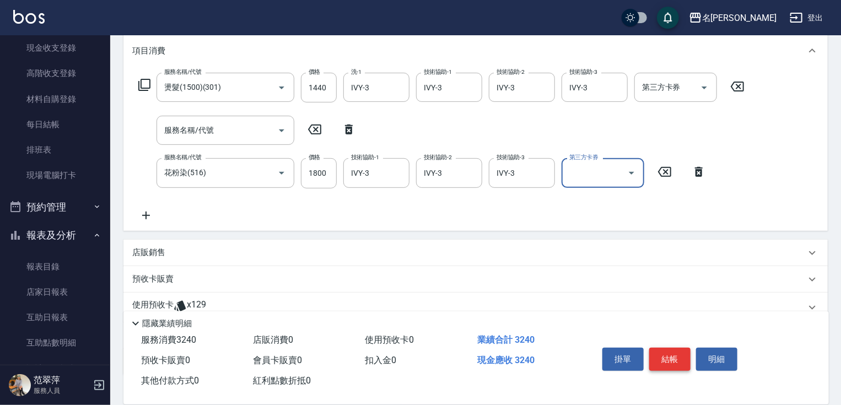
click at [669, 348] on button "結帳" at bounding box center [669, 359] width 41 height 23
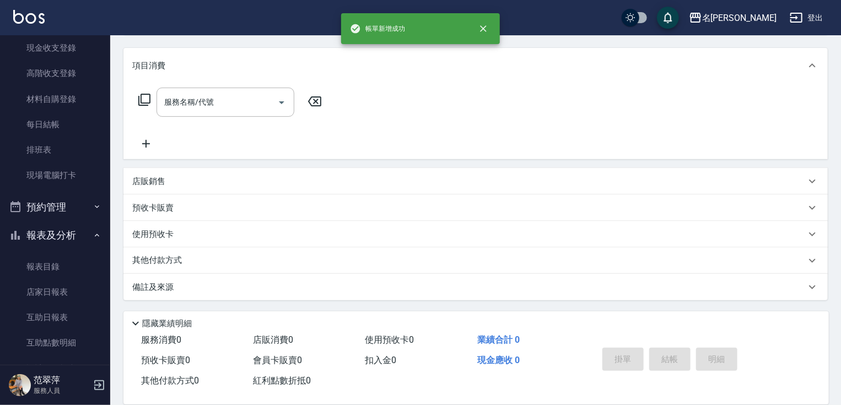
scroll to position [0, 0]
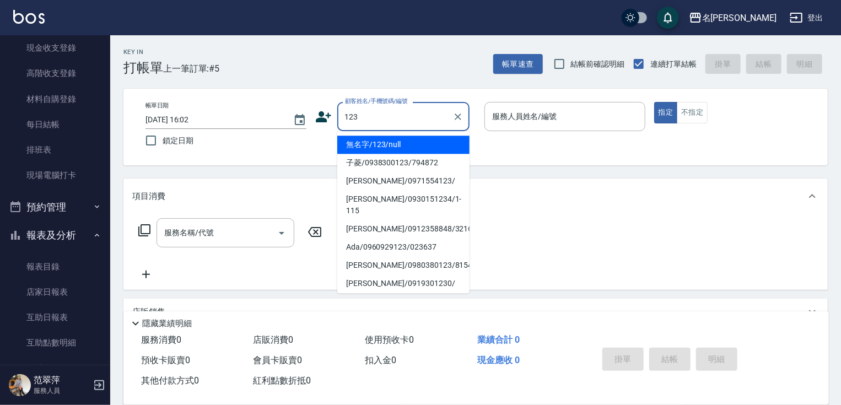
drag, startPoint x: 418, startPoint y: 134, endPoint x: 479, endPoint y: 124, distance: 62.0
click at [423, 133] on ul "無名字/123/null 子菱/0938300123/794872 [PERSON_NAME]/0971554123/ [PERSON_NAME]/09301…" at bounding box center [403, 212] width 132 height 162
type input "123"
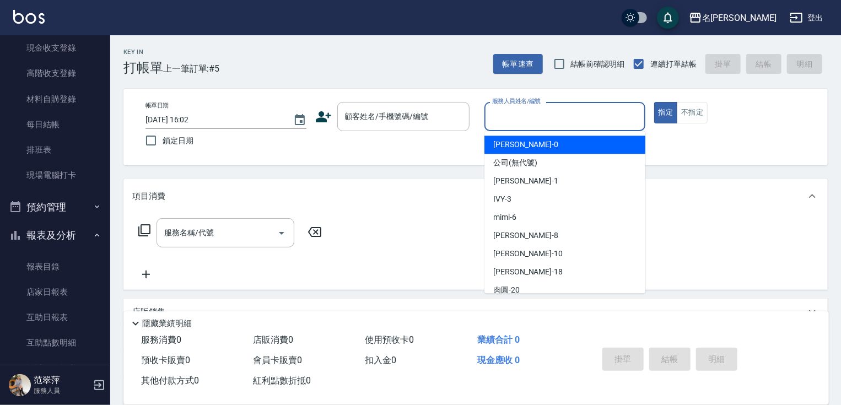
click at [502, 121] on input "服務人員姓名/編號" at bounding box center [564, 116] width 151 height 19
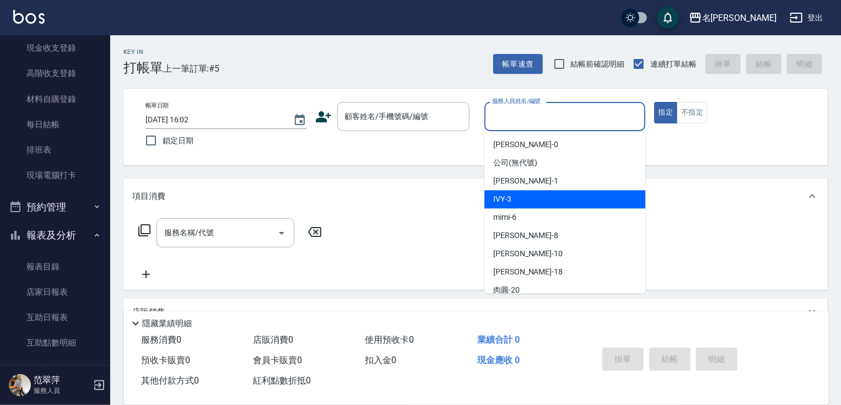
click at [518, 196] on div "IVY -3" at bounding box center [564, 199] width 161 height 18
type input "IVY-3"
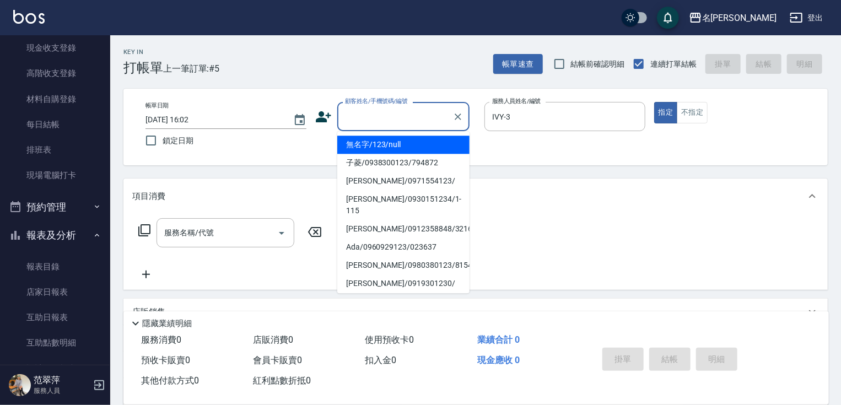
click at [409, 119] on input "顧客姓名/手機號碼/編號" at bounding box center [395, 116] width 106 height 19
click at [396, 150] on li "無名字/123/null" at bounding box center [403, 145] width 132 height 18
type input "無名字/123/null"
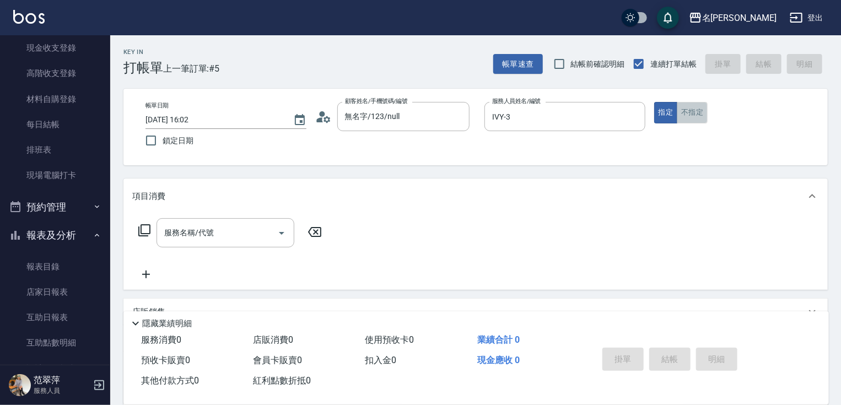
click at [686, 117] on button "不指定" at bounding box center [692, 112] width 31 height 21
click at [197, 241] on input "服務名稱/代號" at bounding box center [216, 232] width 111 height 19
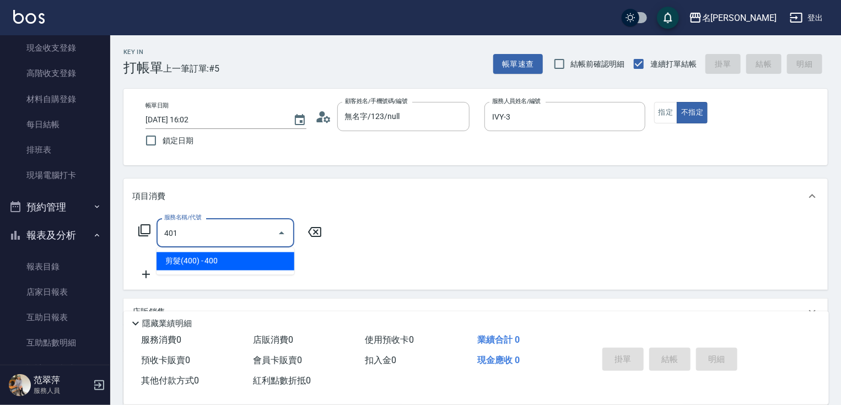
click at [219, 258] on span "剪髮(400) - 400" at bounding box center [225, 261] width 138 height 18
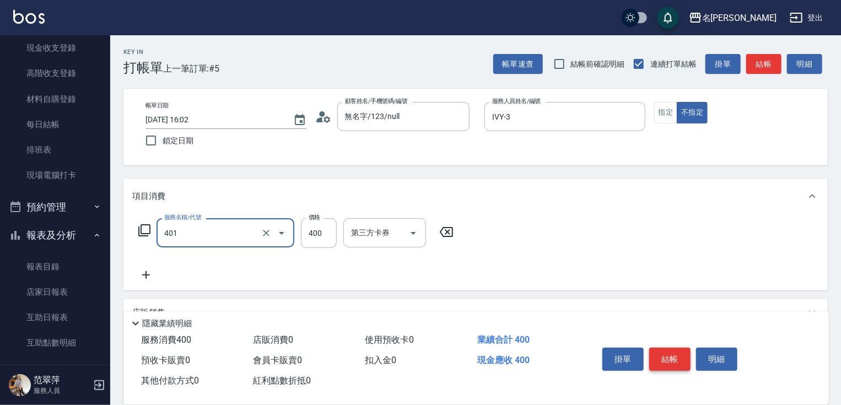
type input "剪髮(400)(401)"
click at [669, 359] on button "結帳" at bounding box center [669, 359] width 41 height 23
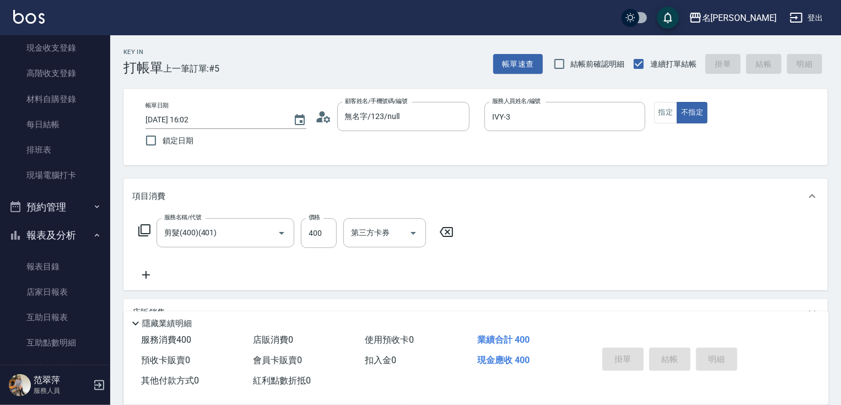
type input "[DATE] 16:03"
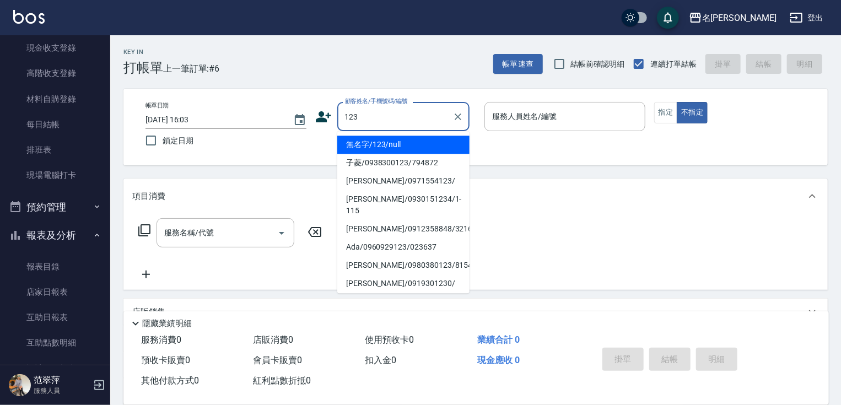
click at [400, 143] on li "無名字/123/null" at bounding box center [403, 145] width 132 height 18
type input "無名字/123/null"
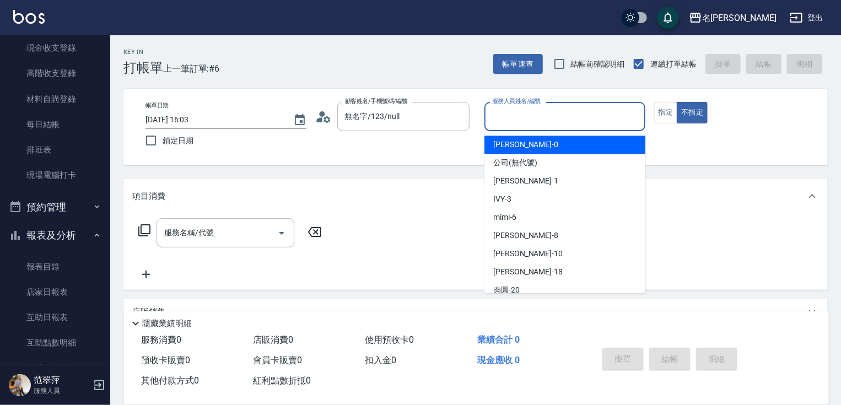
click at [515, 125] on input "服務人員姓名/編號" at bounding box center [564, 116] width 151 height 19
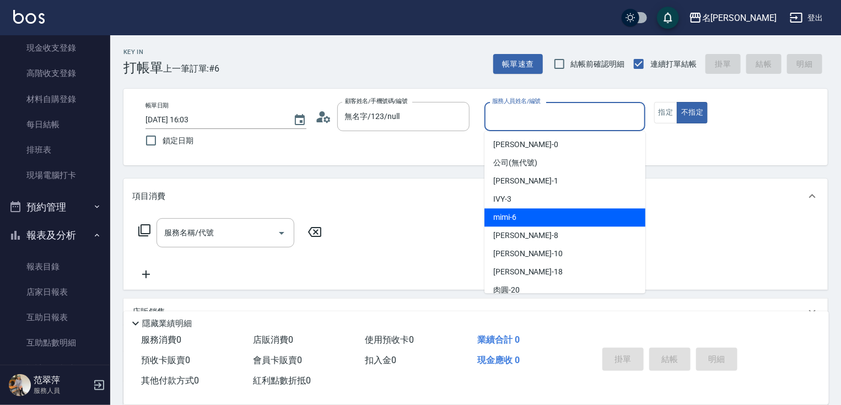
drag, startPoint x: 508, startPoint y: 215, endPoint x: 325, endPoint y: 165, distance: 189.5
click at [508, 213] on span "mimi -6" at bounding box center [504, 218] width 23 height 12
type input "mimi-6"
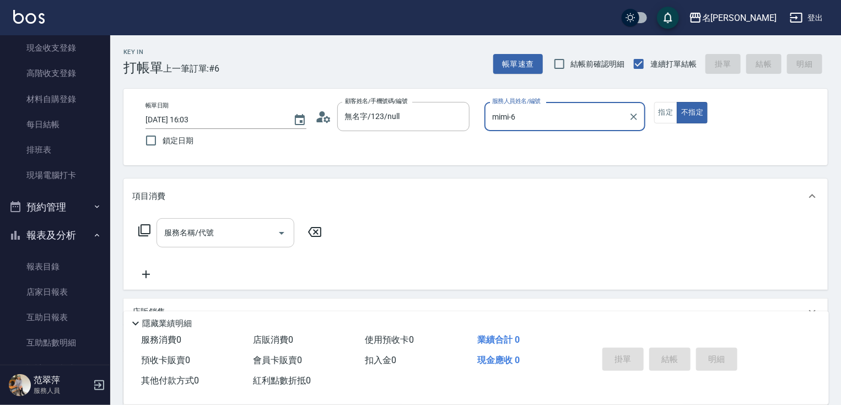
click at [210, 228] on input "服務名稱/代號" at bounding box center [216, 232] width 111 height 19
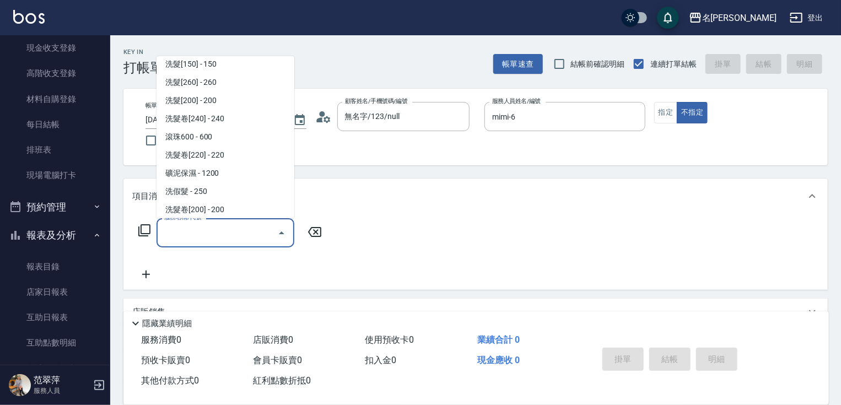
scroll to position [181, 0]
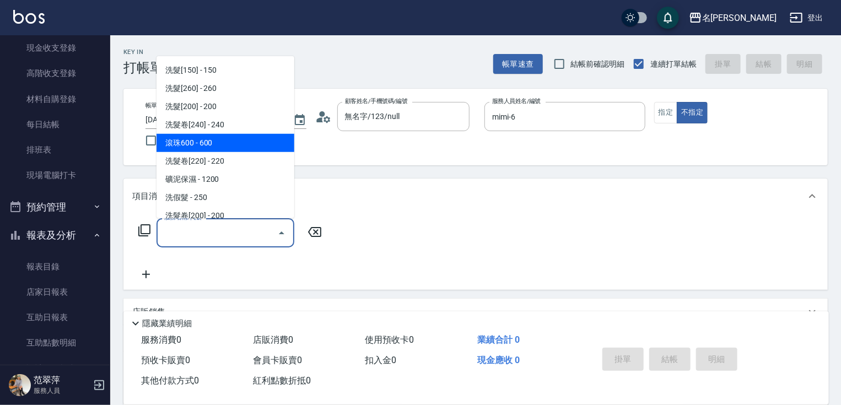
click at [227, 140] on span "滾珠600 - 600" at bounding box center [225, 143] width 138 height 18
type input "滾珠600(208)"
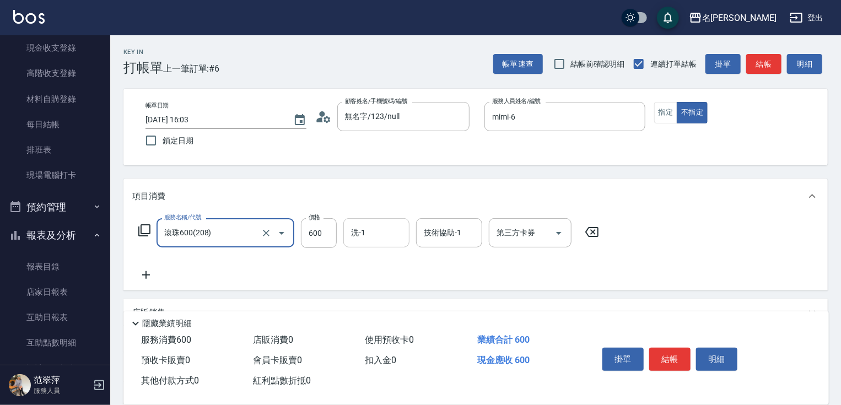
click at [374, 242] on div "洗-1" at bounding box center [376, 232] width 66 height 29
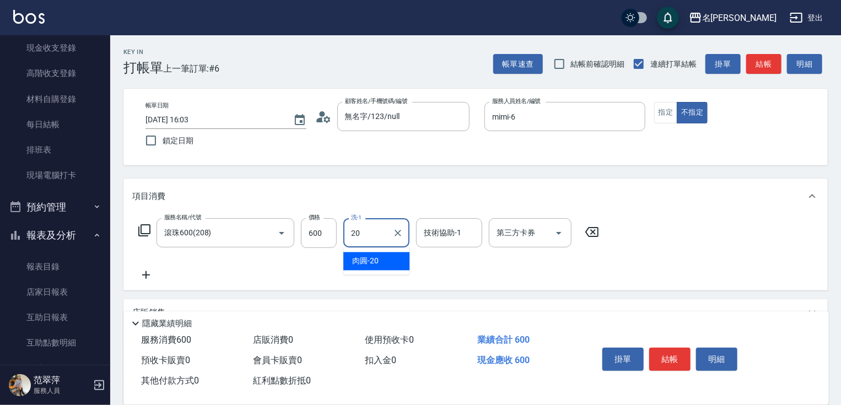
type input "肉圓-20"
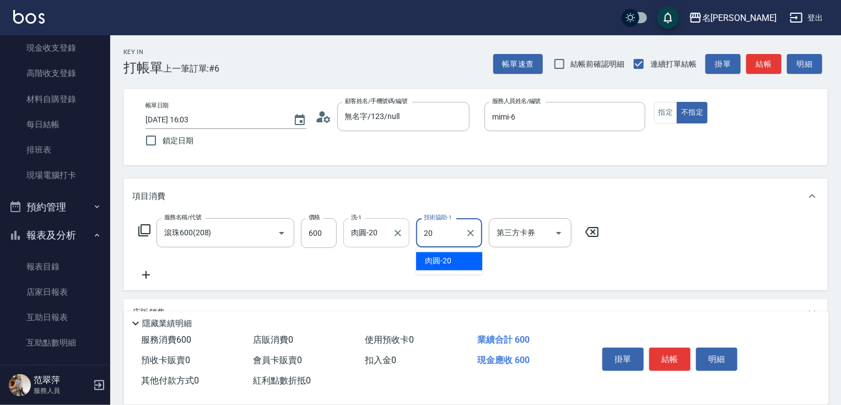
type input "肉圓-20"
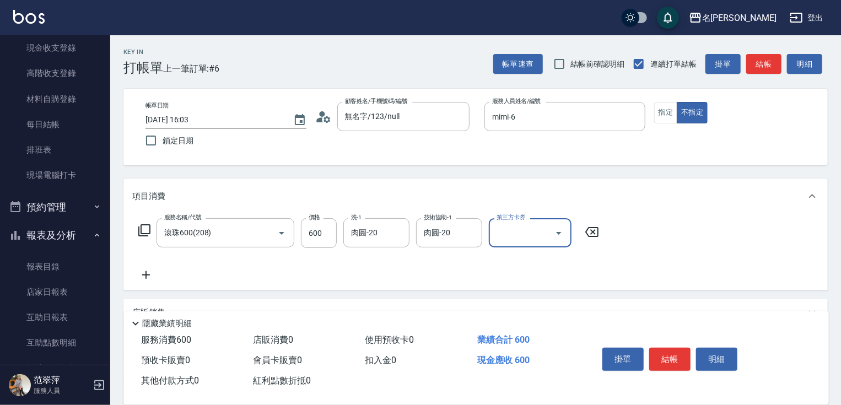
click at [143, 276] on icon at bounding box center [146, 274] width 28 height 13
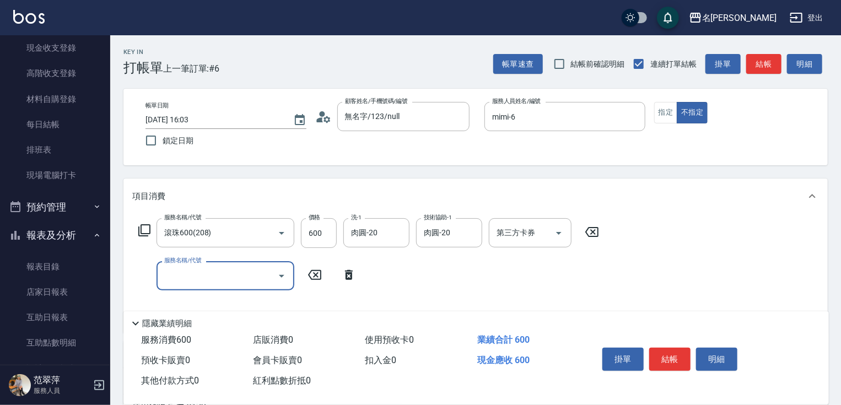
click at [145, 231] on icon at bounding box center [144, 230] width 13 height 13
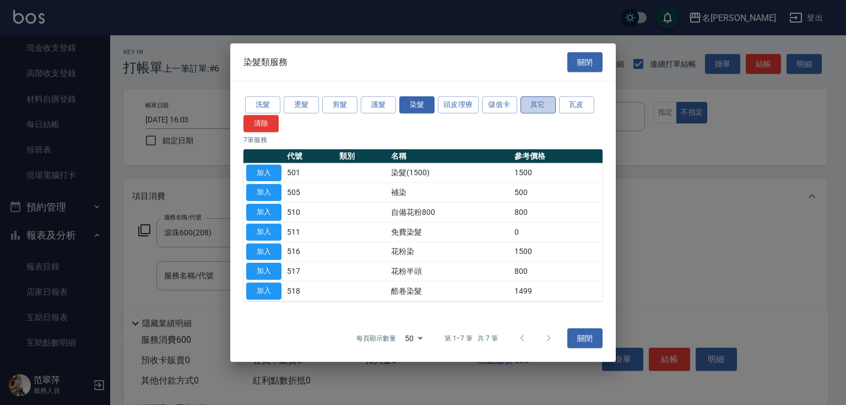
click at [537, 99] on button "其它" at bounding box center [538, 104] width 35 height 17
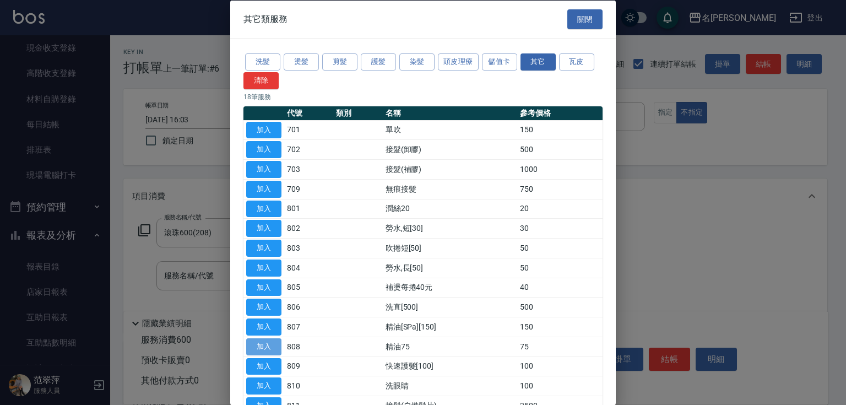
click at [264, 348] on button "加入" at bounding box center [263, 346] width 35 height 17
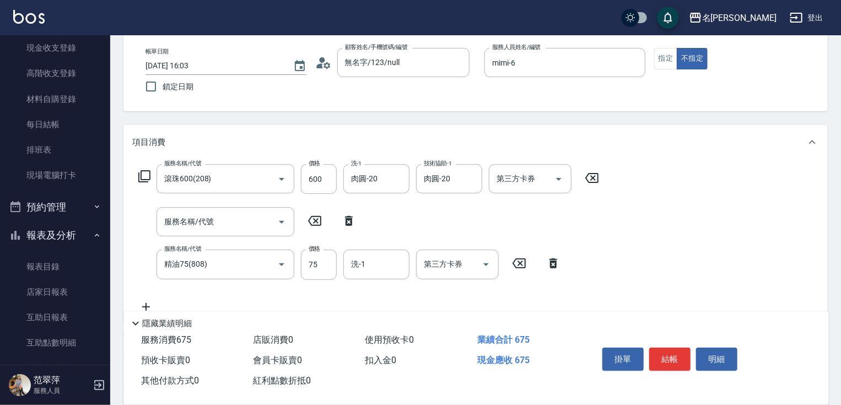
scroll to position [44, 0]
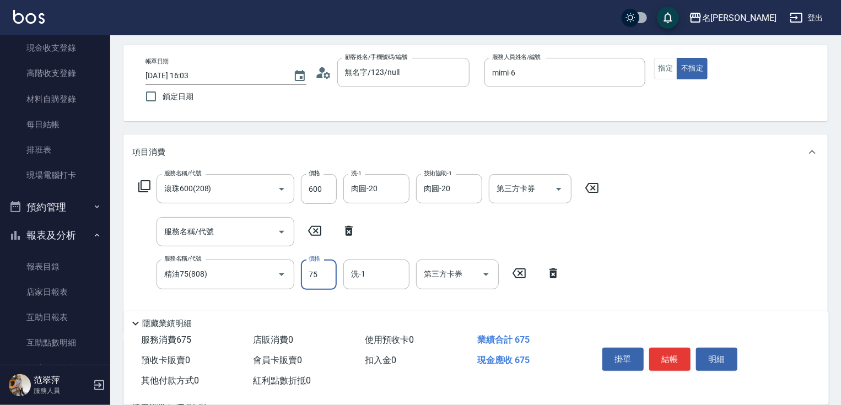
click at [326, 273] on input "75" at bounding box center [319, 274] width 36 height 30
type input "750"
click at [679, 359] on button "結帳" at bounding box center [669, 359] width 41 height 23
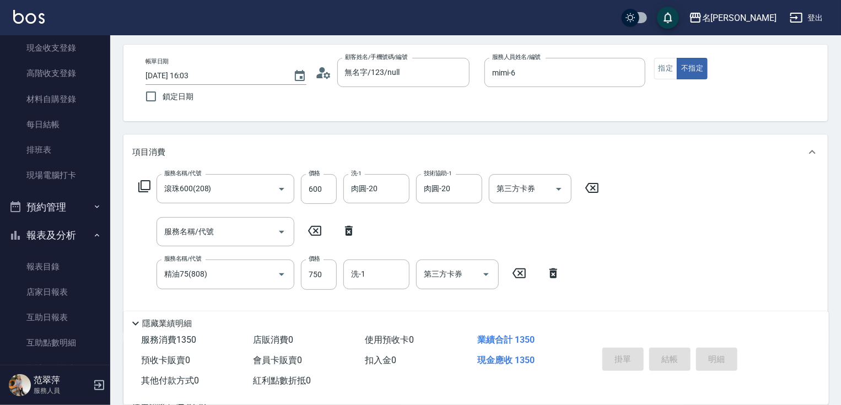
type input "[DATE] 16:04"
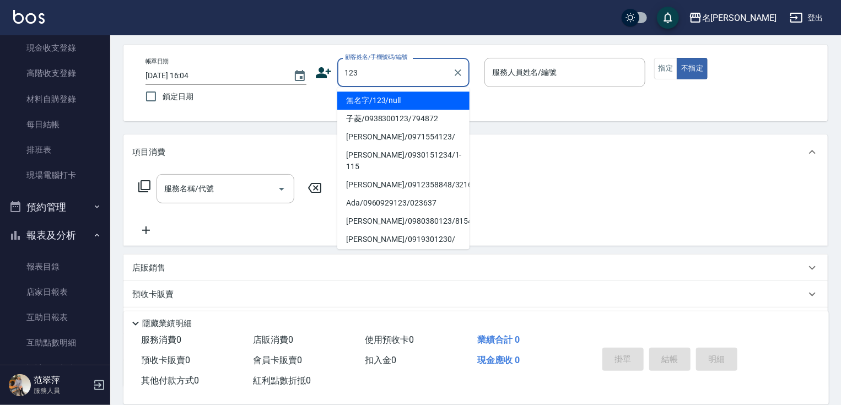
click at [402, 96] on li "無名字/123/null" at bounding box center [403, 100] width 132 height 18
type input "無名字/123/null"
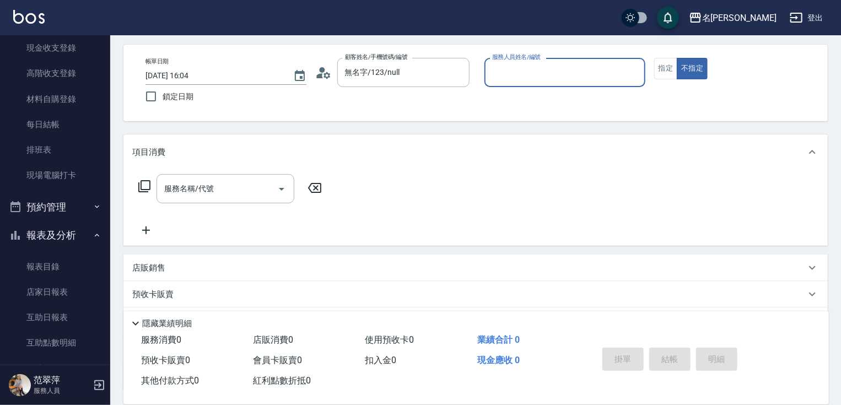
click at [509, 75] on input "服務人員姓名/編號" at bounding box center [564, 72] width 151 height 19
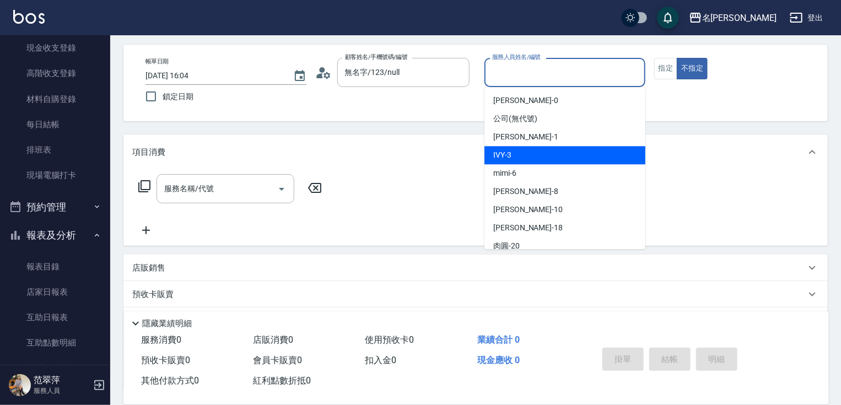
drag, startPoint x: 527, startPoint y: 152, endPoint x: 621, endPoint y: 99, distance: 107.8
click at [529, 149] on div "IVY -3" at bounding box center [564, 155] width 161 height 18
type input "IVY-3"
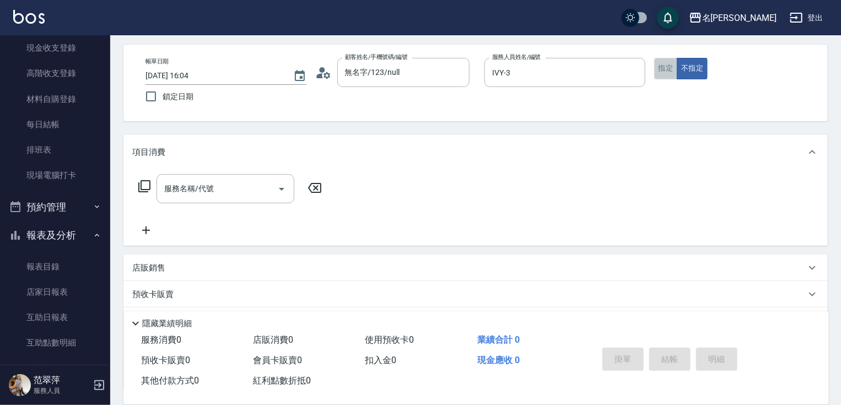
click at [662, 66] on button "指定" at bounding box center [666, 68] width 24 height 21
click at [242, 193] on input "服務名稱/代號" at bounding box center [216, 188] width 111 height 19
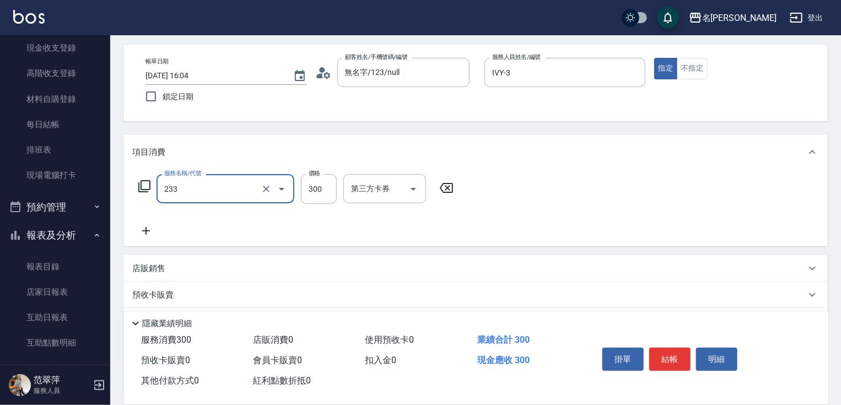
type input "洗髮300(233)"
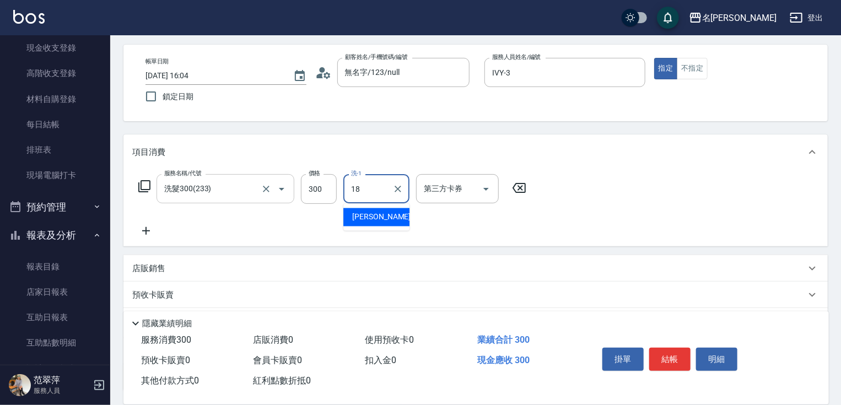
type input "[PERSON_NAME]-18"
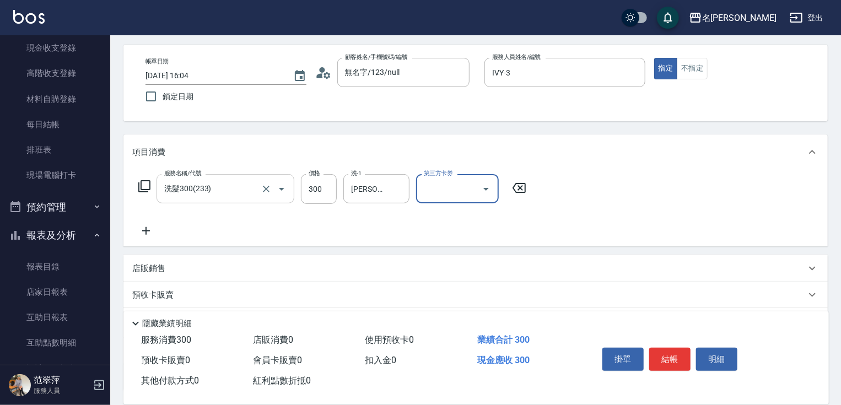
scroll to position [88, 0]
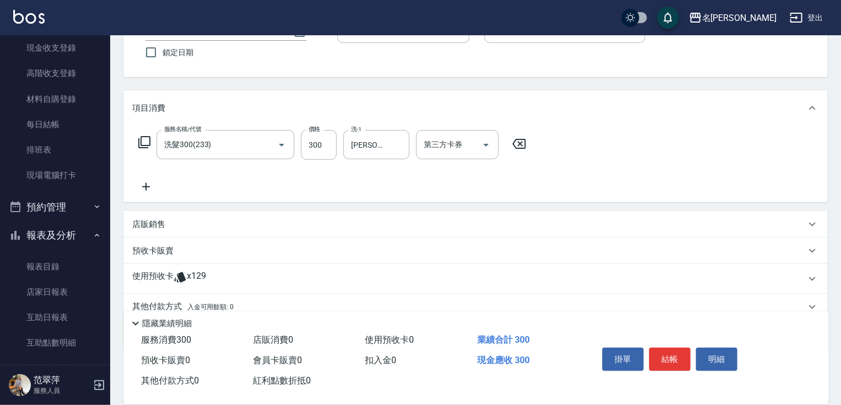
click at [148, 180] on div "服務名稱/代號 洗髮300(233) 服務名稱/代號 價格 300 價格 洗-1 小慧-18 洗-1 第三方卡券 第三方卡券" at bounding box center [332, 161] width 401 height 63
click at [145, 183] on icon at bounding box center [146, 187] width 8 height 8
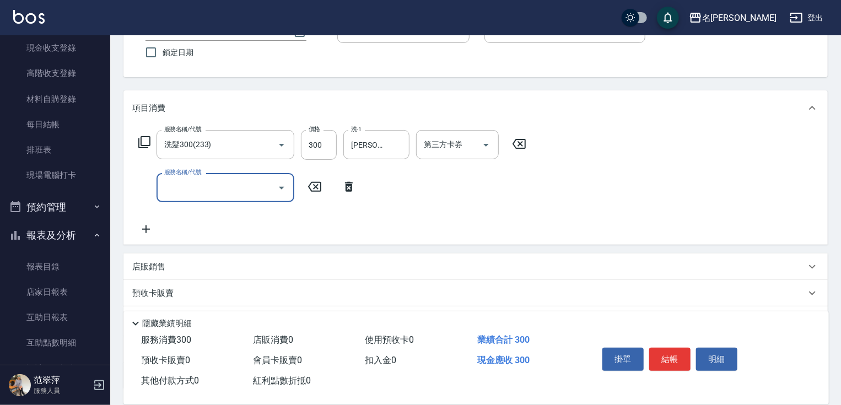
click at [178, 177] on div "服務名稱/代號" at bounding box center [225, 187] width 138 height 29
type input "剪髮(400)(401)"
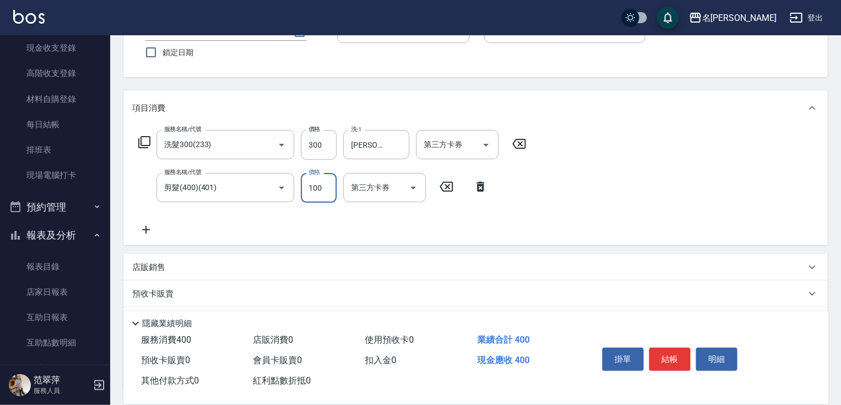
type input "100"
click at [145, 229] on icon at bounding box center [146, 230] width 8 height 8
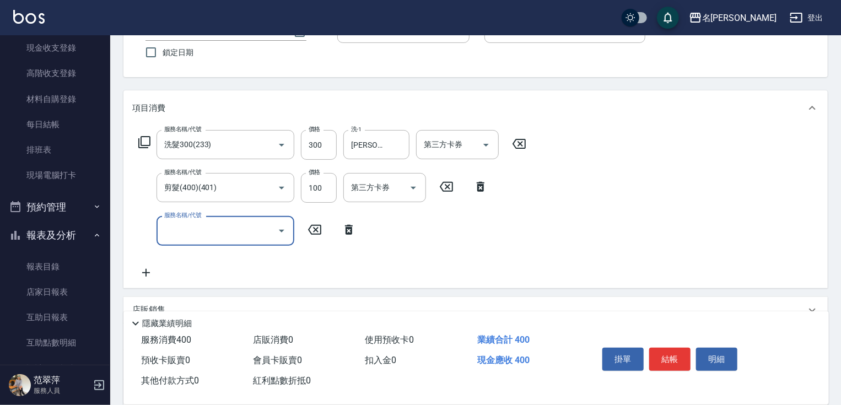
click at [166, 225] on div "服務名稱/代號 服務名稱/代號" at bounding box center [225, 230] width 138 height 29
type input "潤絲20(801)"
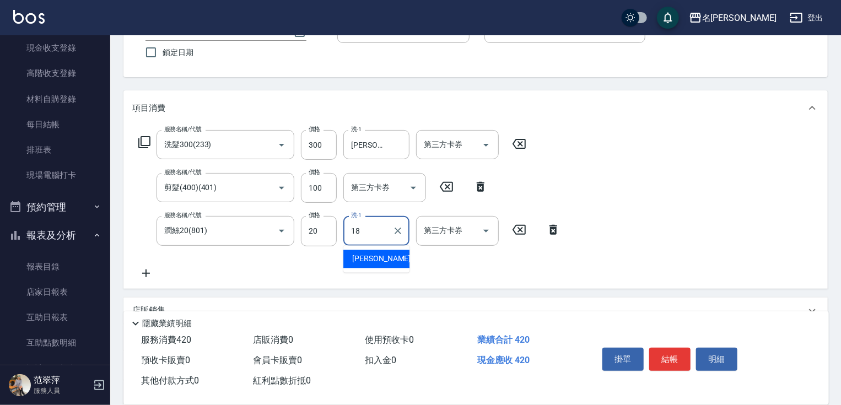
type input "[PERSON_NAME]-18"
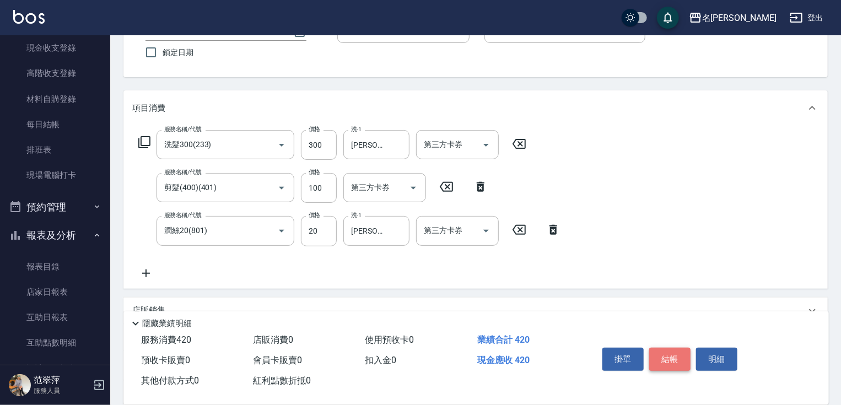
click at [657, 364] on button "結帳" at bounding box center [669, 359] width 41 height 23
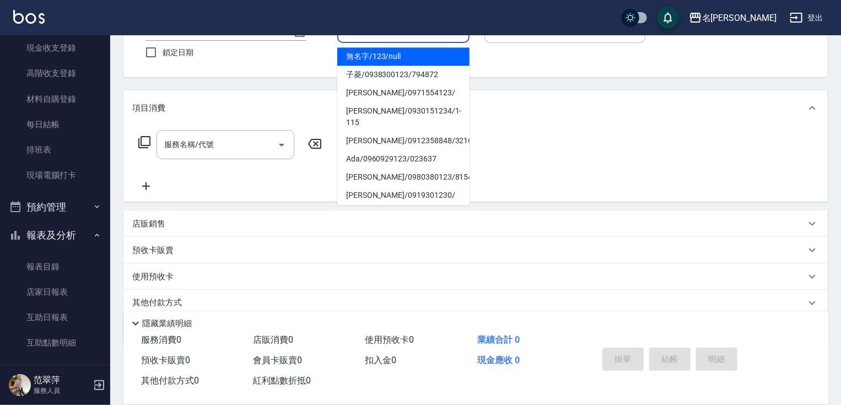
drag, startPoint x: 424, startPoint y: 56, endPoint x: 483, endPoint y: 43, distance: 59.8
click at [432, 51] on li "無名字/123/null" at bounding box center [403, 56] width 132 height 18
type input "無名字/123/null"
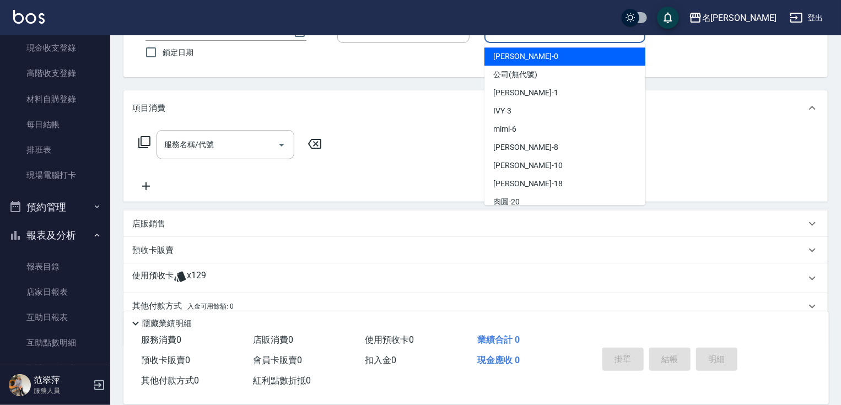
click at [500, 37] on input "服務人員姓名/編號" at bounding box center [564, 28] width 151 height 19
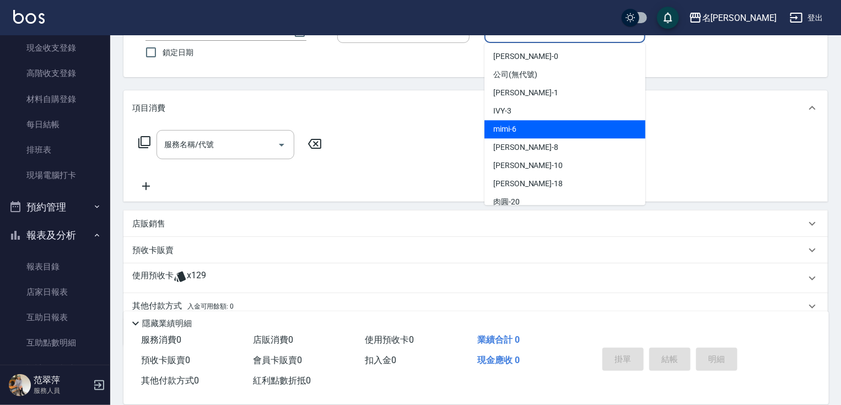
drag, startPoint x: 518, startPoint y: 128, endPoint x: 631, endPoint y: 58, distance: 133.3
click at [521, 124] on div "mimi -6" at bounding box center [564, 129] width 161 height 18
type input "mimi-6"
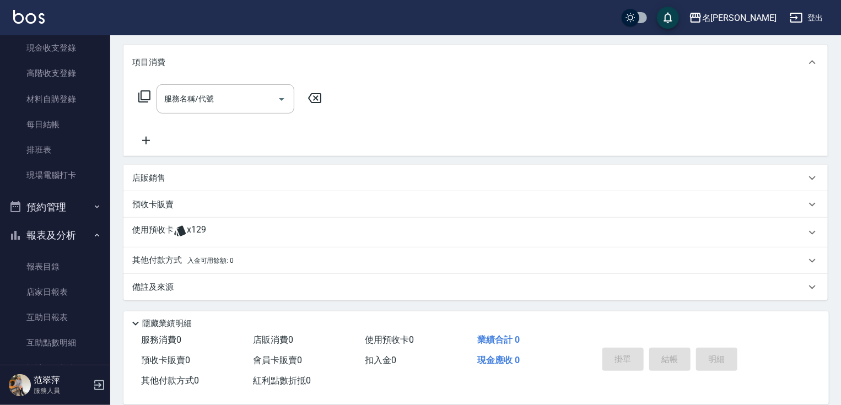
scroll to position [0, 0]
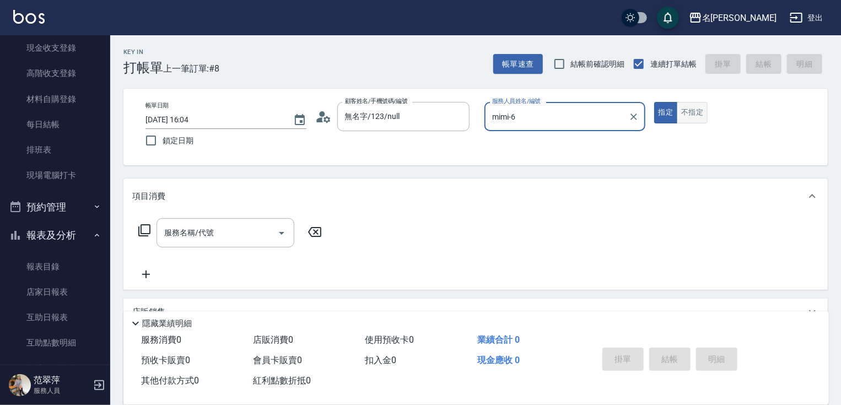
drag, startPoint x: 693, startPoint y: 115, endPoint x: 685, endPoint y: 121, distance: 10.2
click at [692, 118] on button "不指定" at bounding box center [692, 112] width 31 height 21
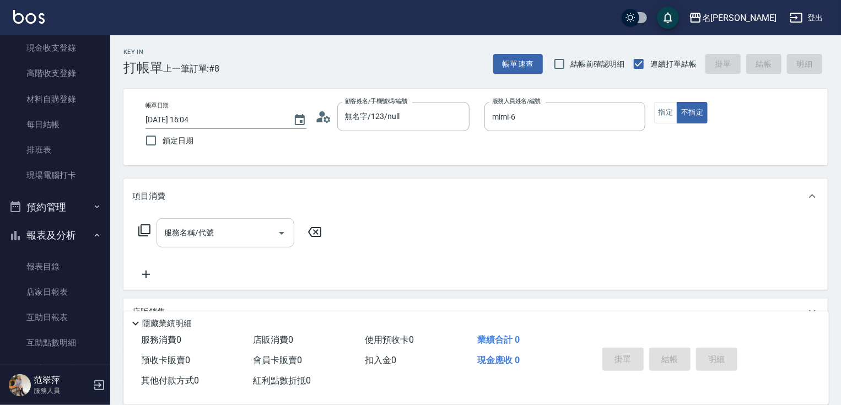
click at [217, 231] on input "服務名稱/代號" at bounding box center [216, 232] width 111 height 19
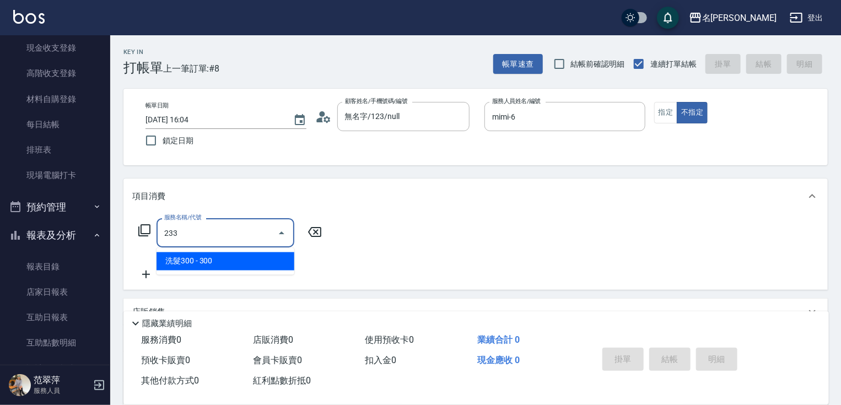
type input "洗髮300(233)"
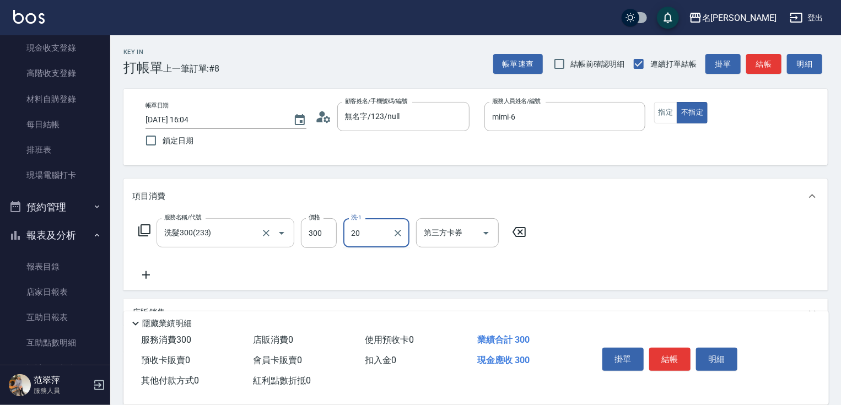
type input "肉圓-20"
click at [148, 283] on div "服務名稱/代號 洗髮300(233) 服務名稱/代號 價格 300 價格 洗-1 肉圓-20 洗-1 第三方卡券 第三方卡券" at bounding box center [475, 252] width 704 height 77
click at [145, 278] on icon at bounding box center [146, 275] width 8 height 8
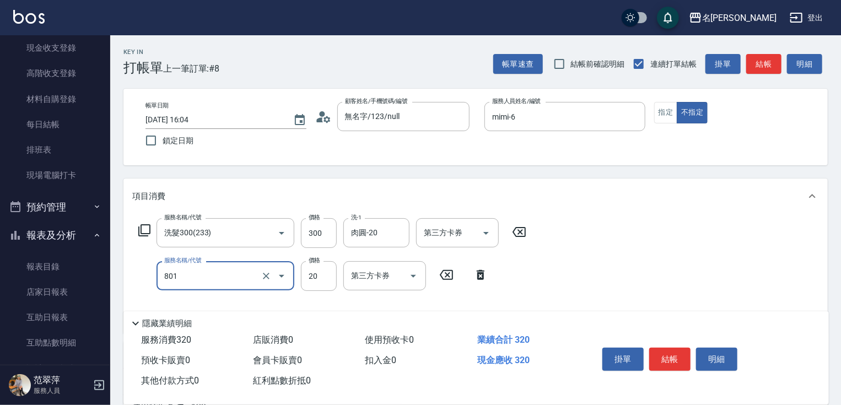
type input "潤絲20(801)"
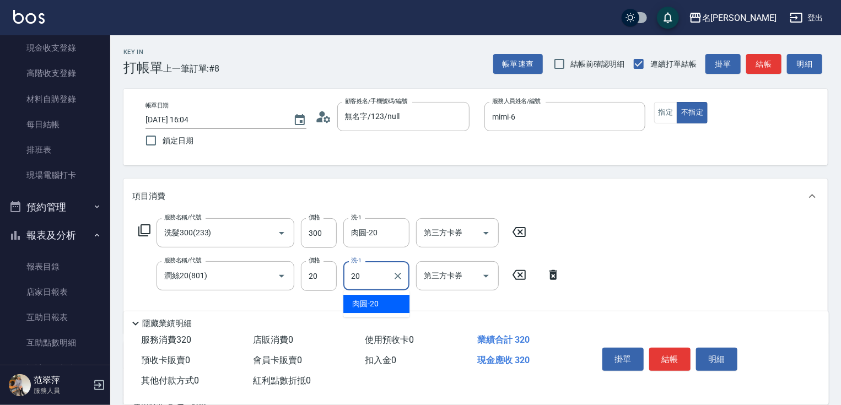
type input "肉圓-20"
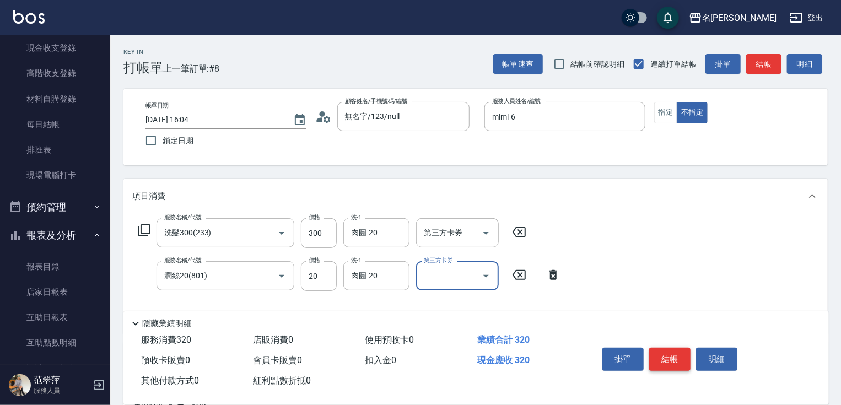
click at [662, 362] on button "結帳" at bounding box center [669, 359] width 41 height 23
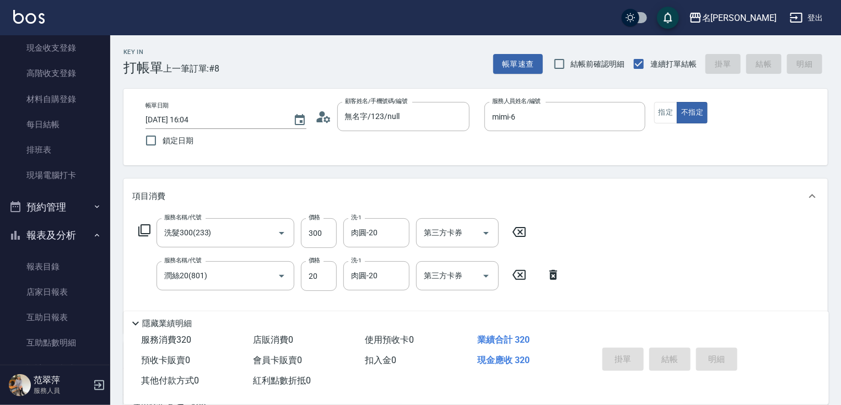
type input "[DATE] 16:05"
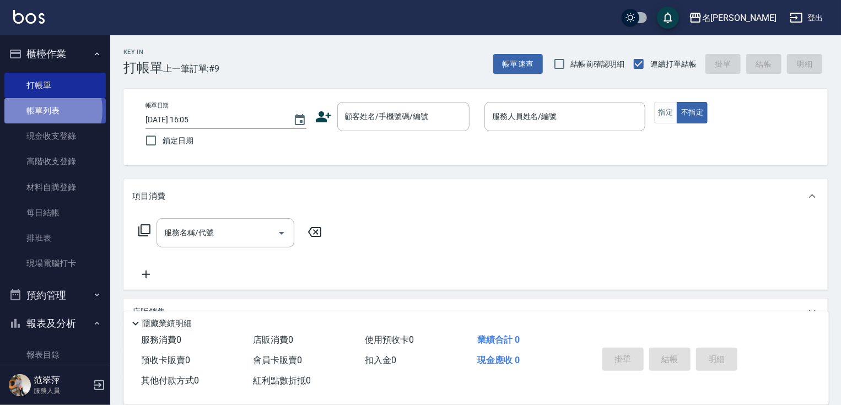
click at [37, 110] on link "帳單列表" at bounding box center [54, 110] width 101 height 25
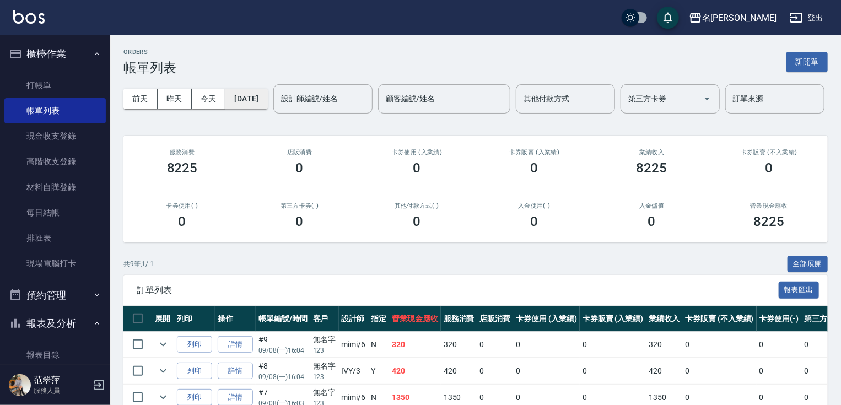
click at [267, 95] on button "[DATE]" at bounding box center [246, 99] width 42 height 20
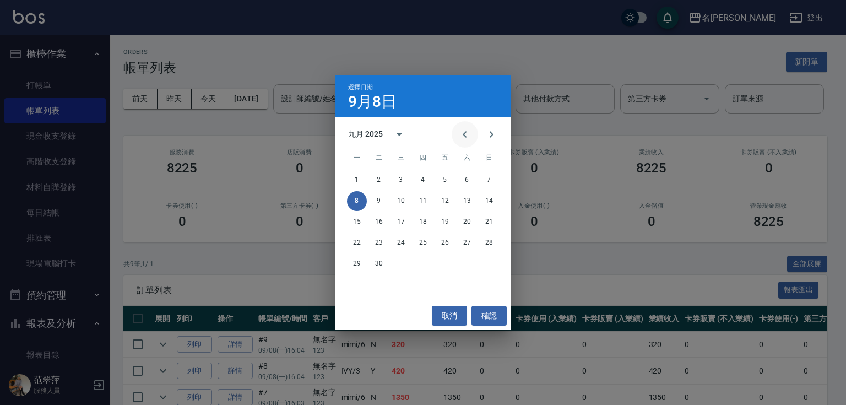
click at [468, 132] on icon "Previous month" at bounding box center [464, 134] width 13 height 13
click at [469, 178] on button "2" at bounding box center [467, 180] width 20 height 20
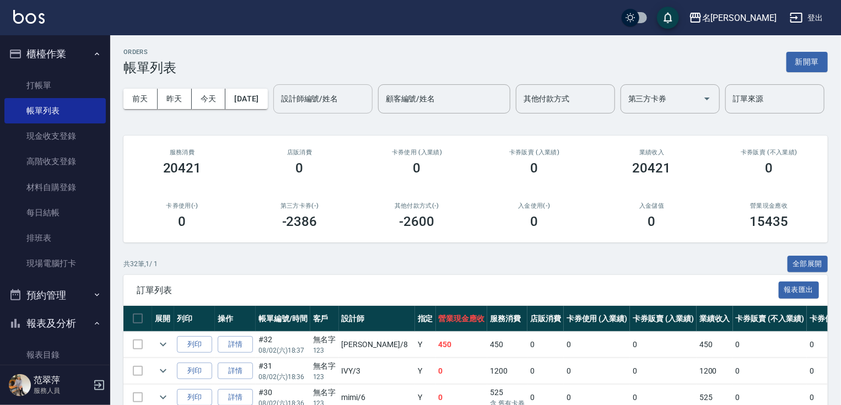
click at [278, 109] on input "設計師編號/姓名" at bounding box center [322, 98] width 89 height 19
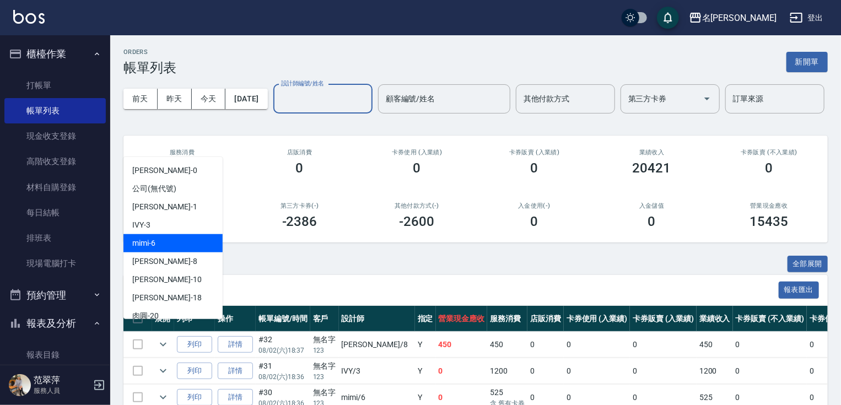
click at [166, 240] on div "mimi -6" at bounding box center [172, 243] width 99 height 18
type input "mimi-6"
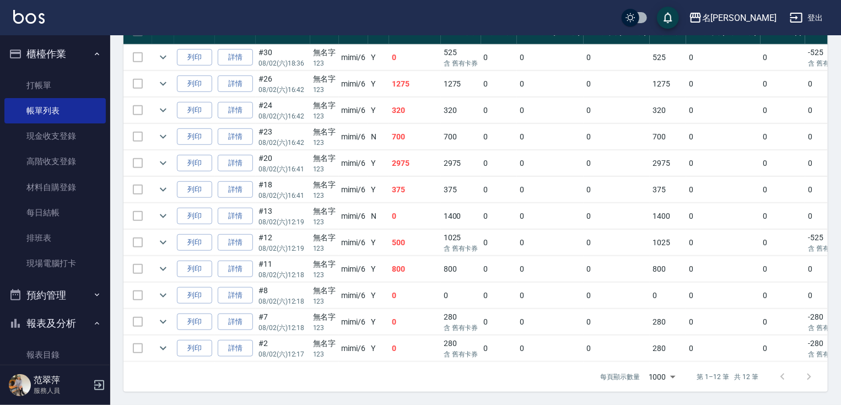
scroll to position [307, 0]
click at [234, 93] on link "詳情" at bounding box center [235, 83] width 35 height 17
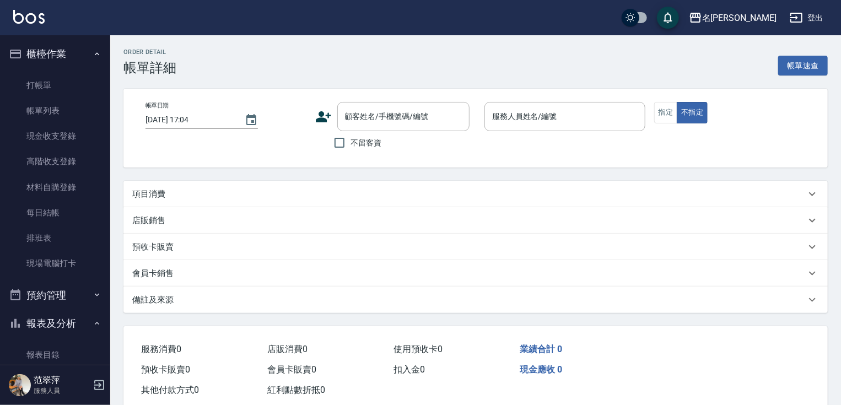
type input "[DATE] 16:42"
type input "mimi-6"
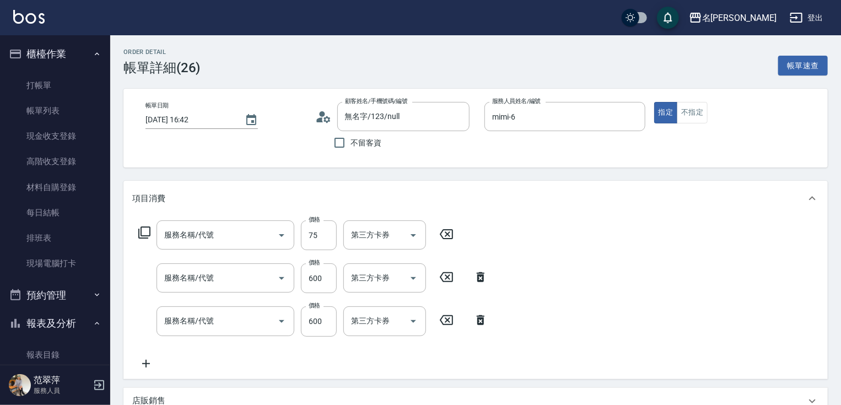
type input "無名字/123/null"
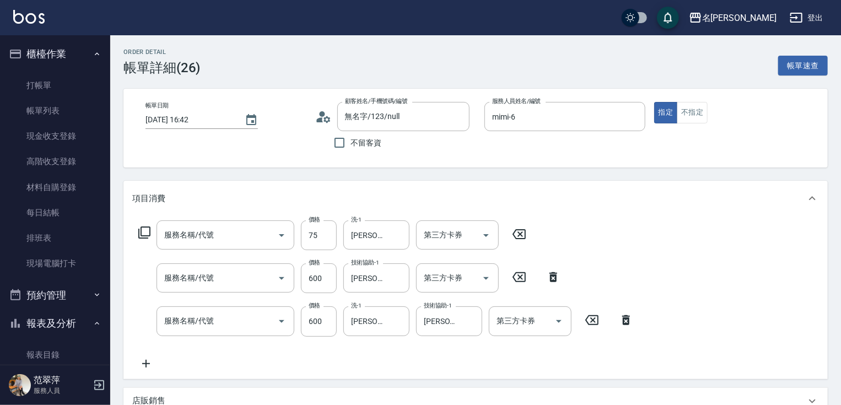
type input "精油75(808)"
type input "護髮(602)"
type input "鴻果頭皮SPA(410)"
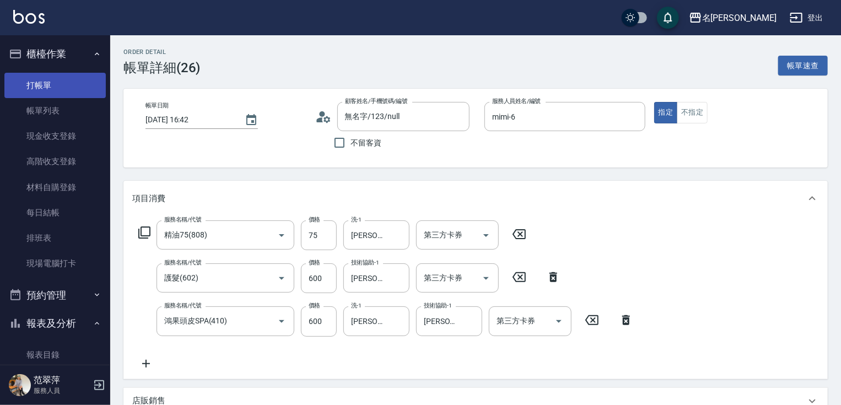
click at [53, 86] on link "打帳單" at bounding box center [54, 85] width 101 height 25
